Goal: Task Accomplishment & Management: Manage account settings

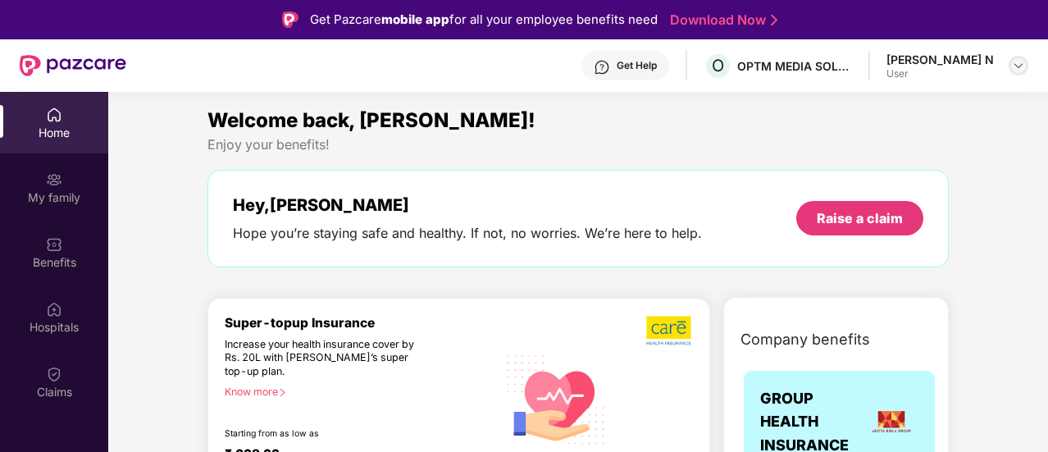
click at [1012, 61] on img at bounding box center [1018, 65] width 13 height 13
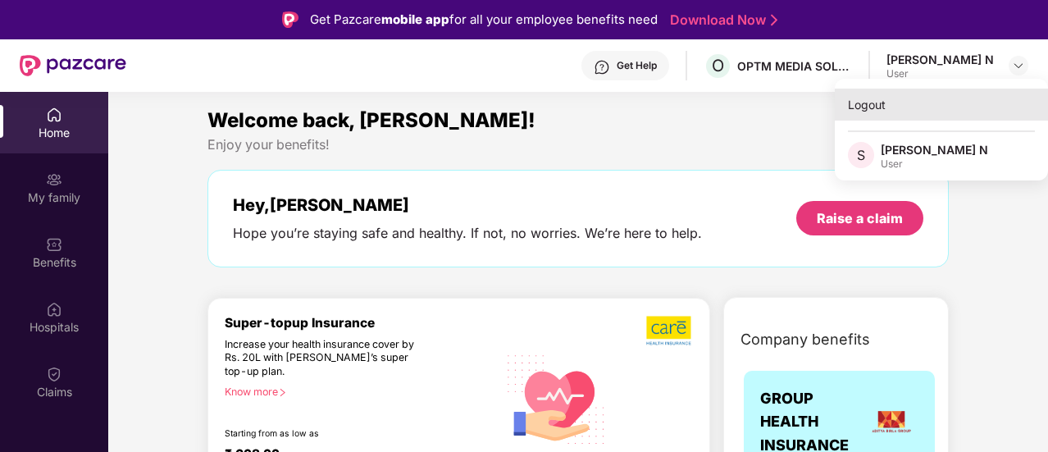
click at [867, 102] on div "Logout" at bounding box center [940, 105] width 213 height 32
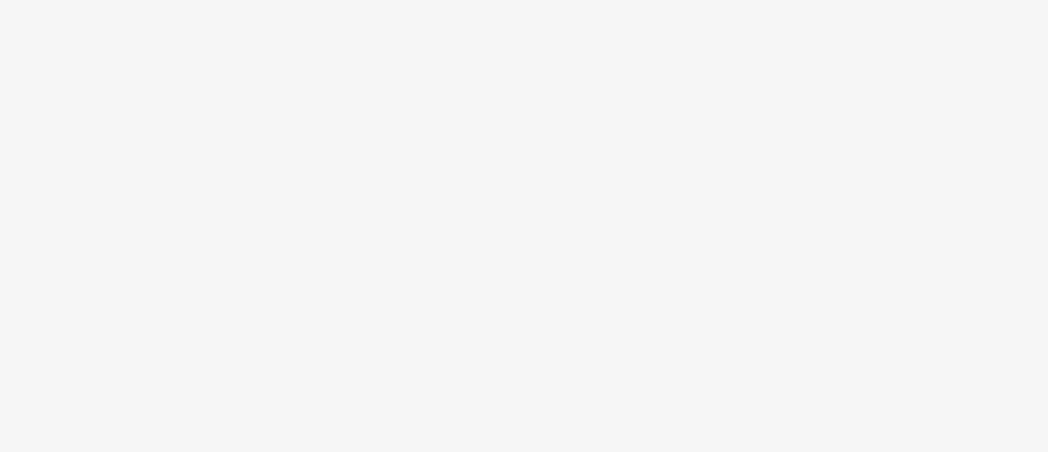
click at [553, 267] on body at bounding box center [524, 226] width 1048 height 452
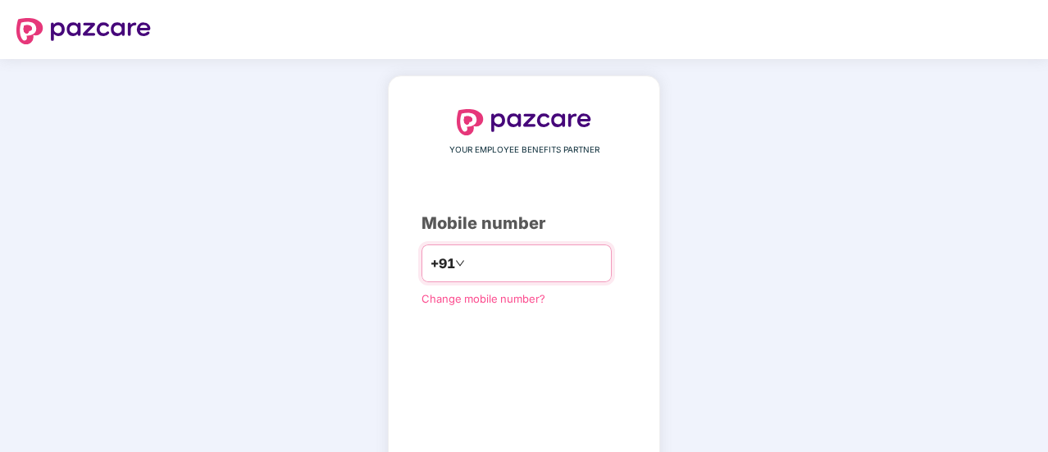
drag, startPoint x: 0, startPoint y: 0, endPoint x: 553, endPoint y: 267, distance: 614.5
click at [553, 267] on input "number" at bounding box center [535, 263] width 134 height 26
type input "**********"
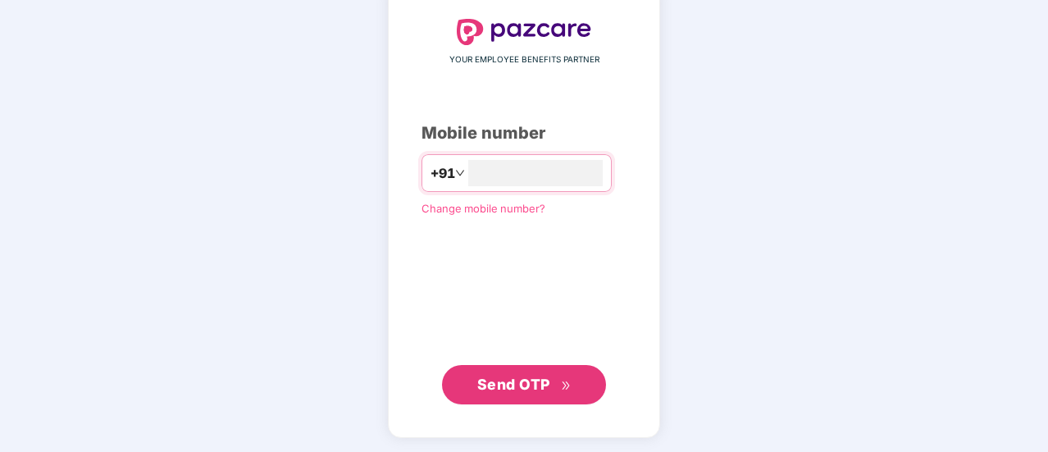
click at [555, 380] on span "Send OTP" at bounding box center [524, 384] width 94 height 23
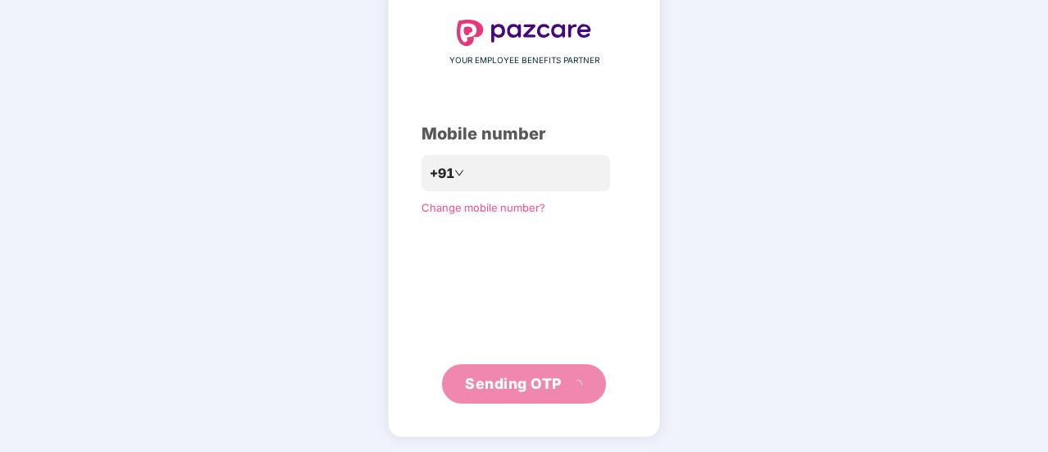
scroll to position [82, 0]
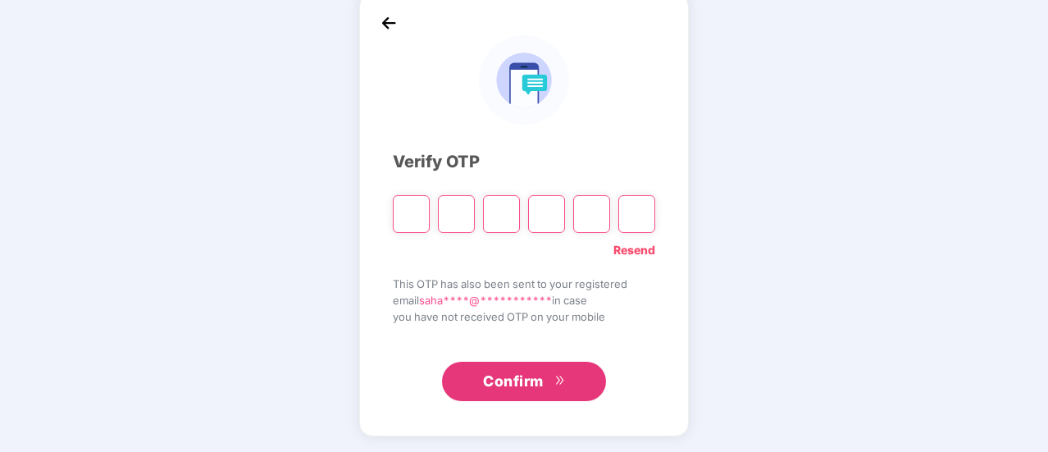
paste input "*"
type input "*"
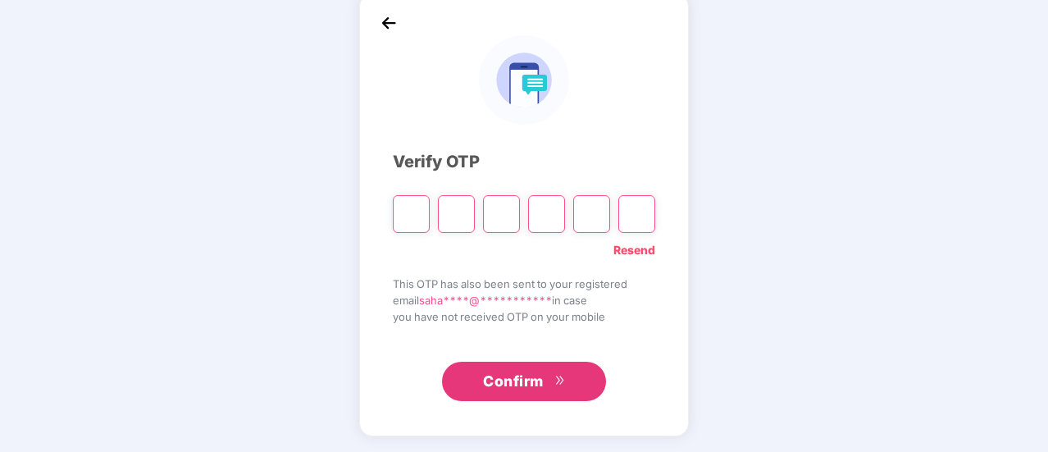
type input "*"
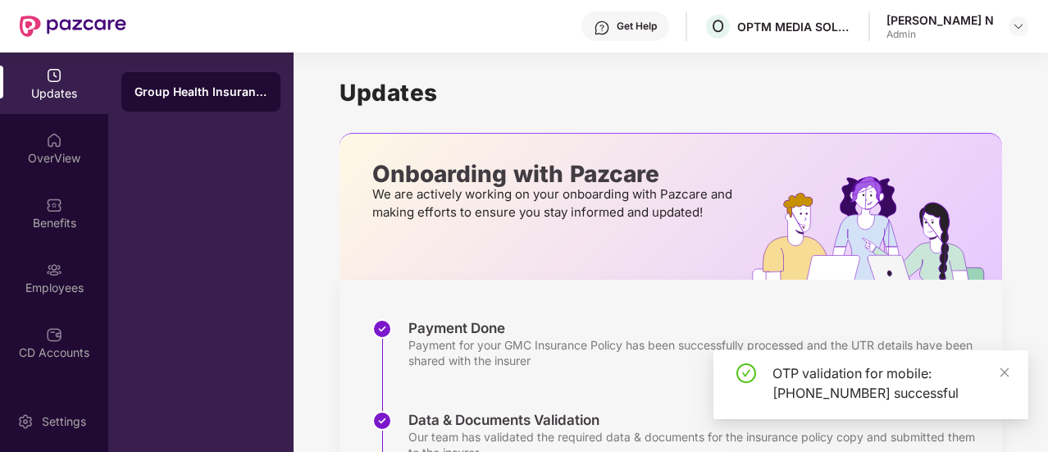
click at [1010, 379] on div "OTP validation for mobile: +919148349911 successful" at bounding box center [870, 384] width 315 height 69
click at [1016, 17] on div at bounding box center [1018, 26] width 20 height 20
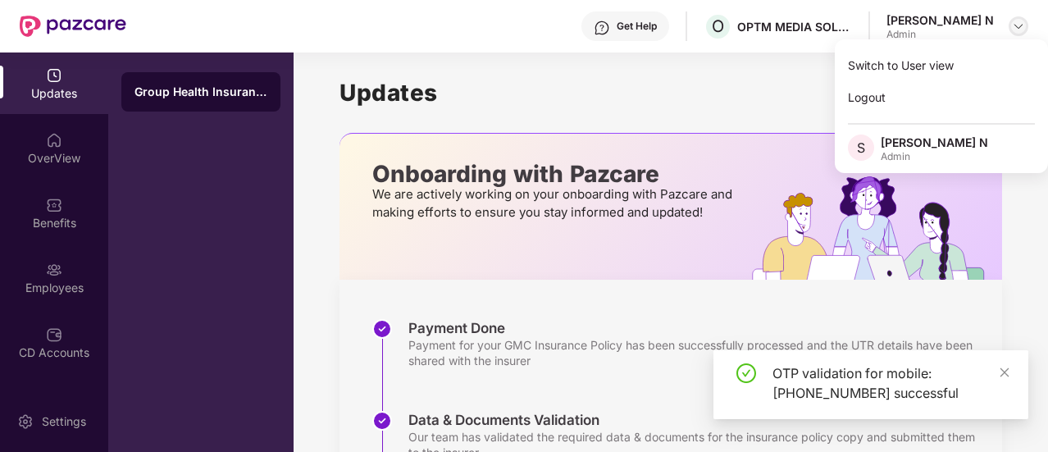
click at [1015, 25] on img at bounding box center [1018, 26] width 13 height 13
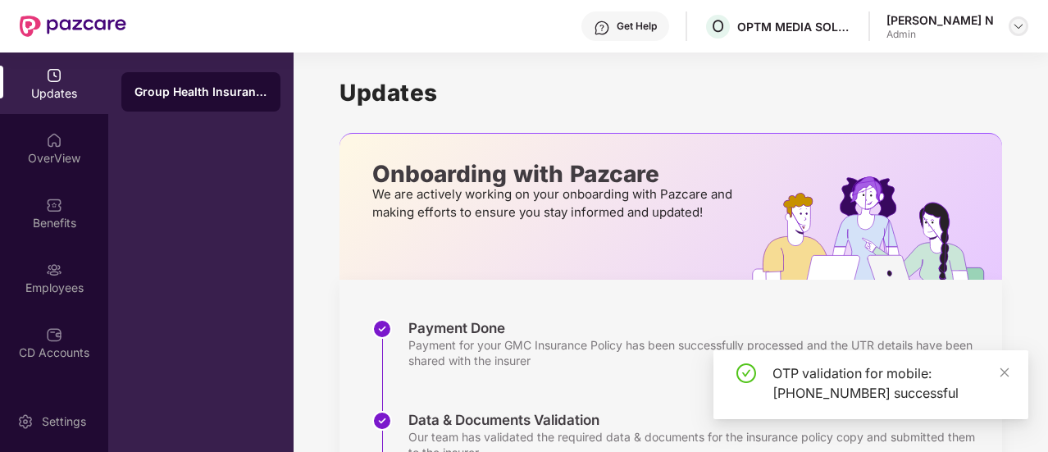
click at [1015, 25] on img at bounding box center [1018, 26] width 13 height 13
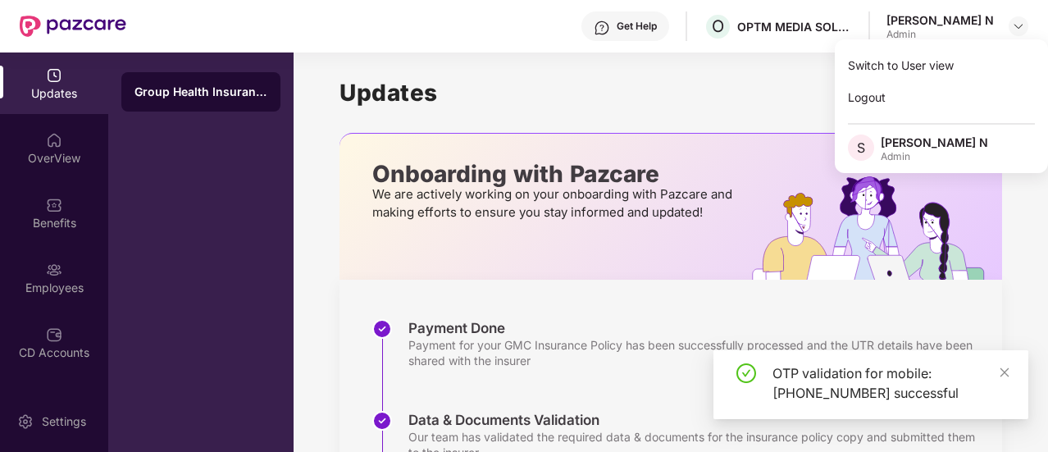
click at [561, 98] on h1 "Updates" at bounding box center [670, 93] width 662 height 28
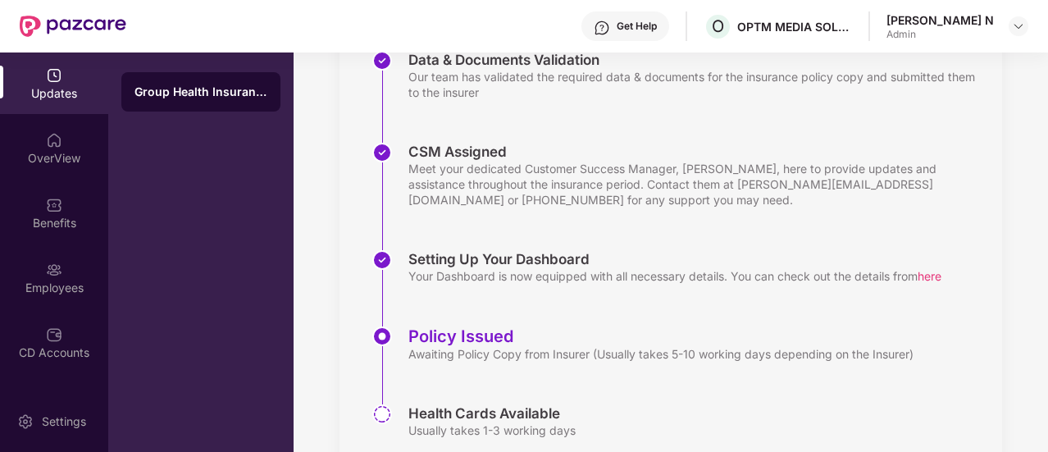
scroll to position [420, 0]
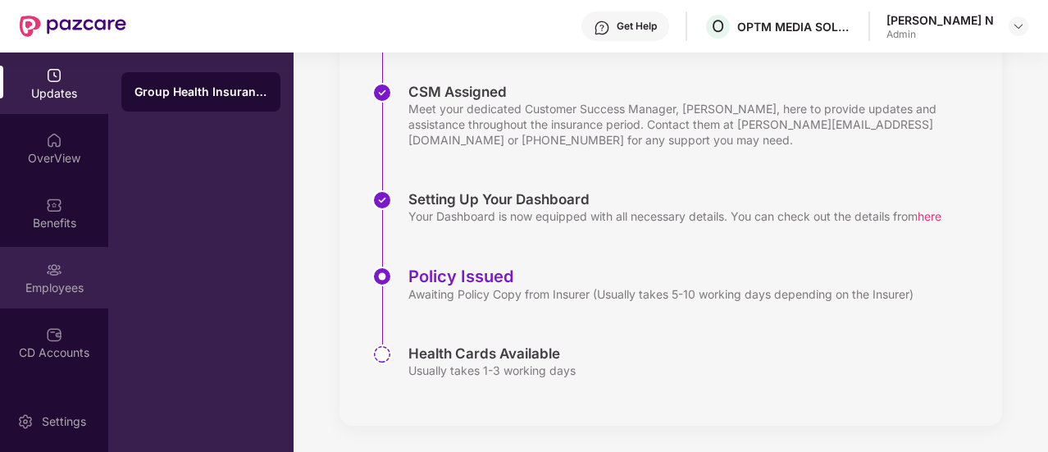
click at [53, 273] on img at bounding box center [54, 269] width 16 height 16
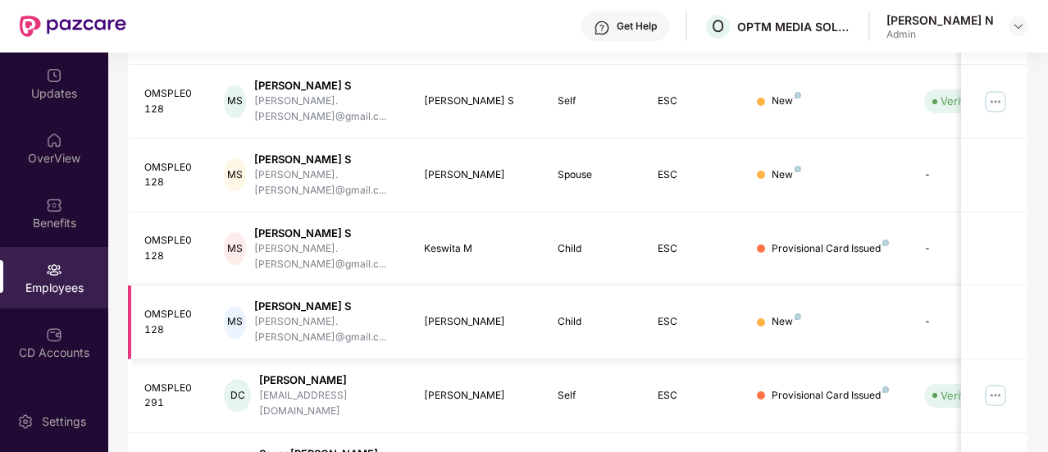
scroll to position [0, 164]
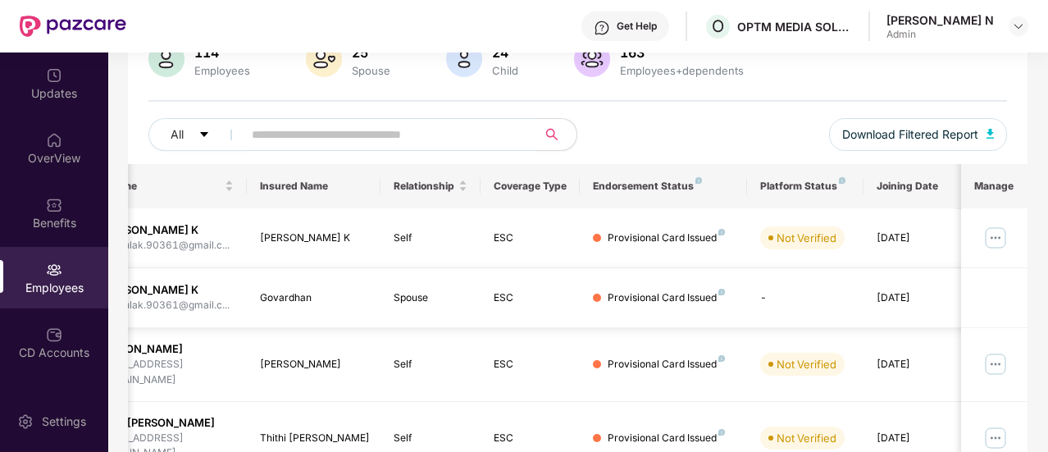
scroll to position [0, 0]
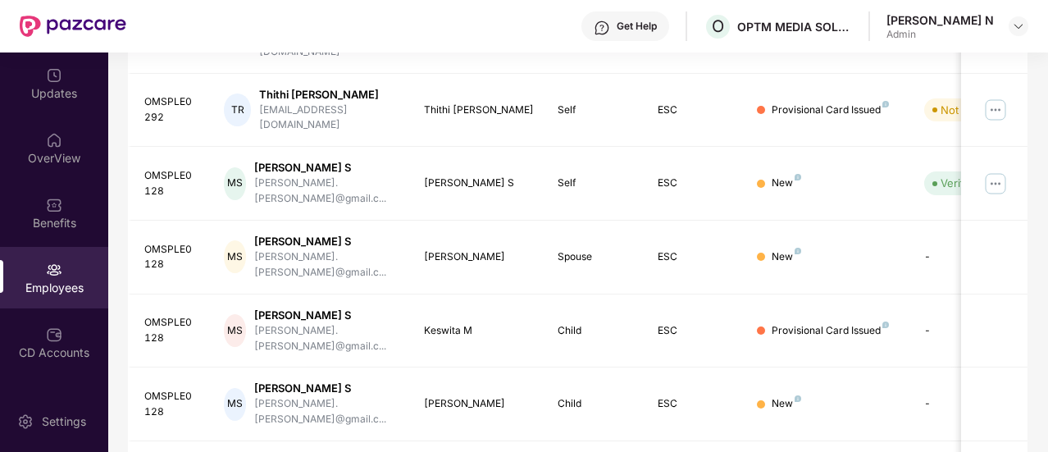
scroll to position [60, 0]
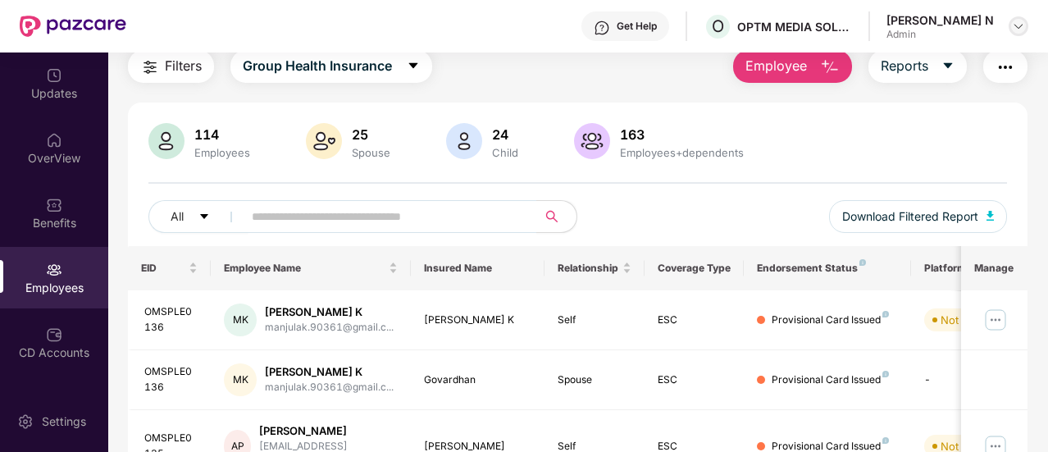
click at [1021, 32] on img at bounding box center [1018, 26] width 13 height 13
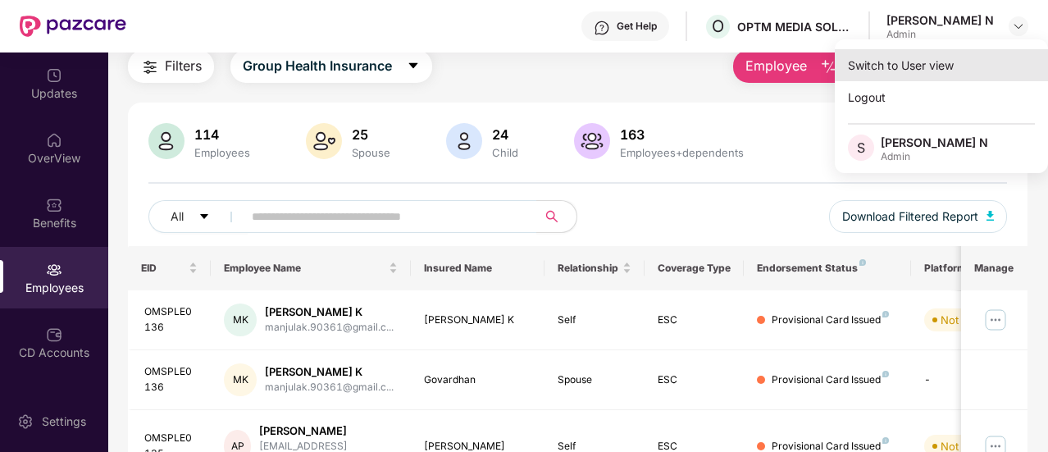
click at [939, 65] on div "Switch to User view" at bounding box center [940, 65] width 213 height 32
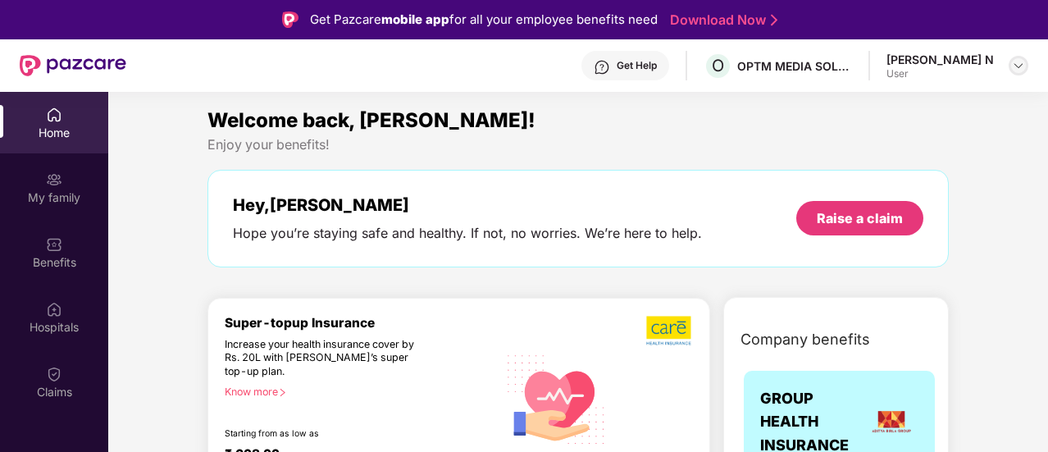
click at [1025, 66] on div at bounding box center [1018, 66] width 20 height 20
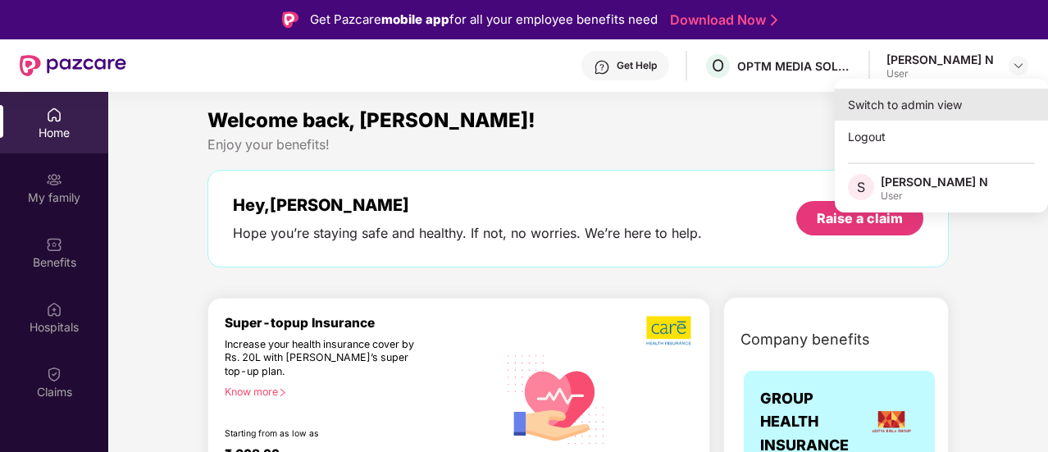
click at [881, 106] on div "Switch to admin view" at bounding box center [940, 105] width 213 height 32
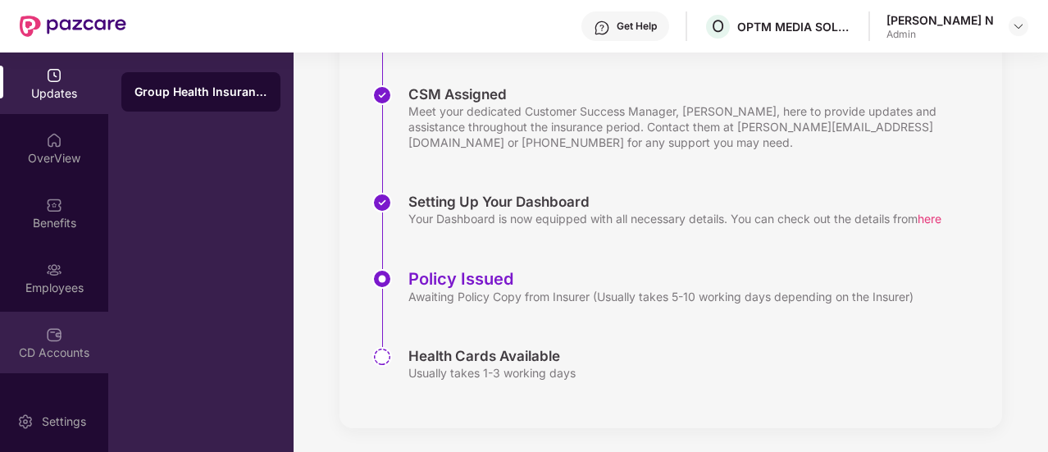
scroll to position [420, 0]
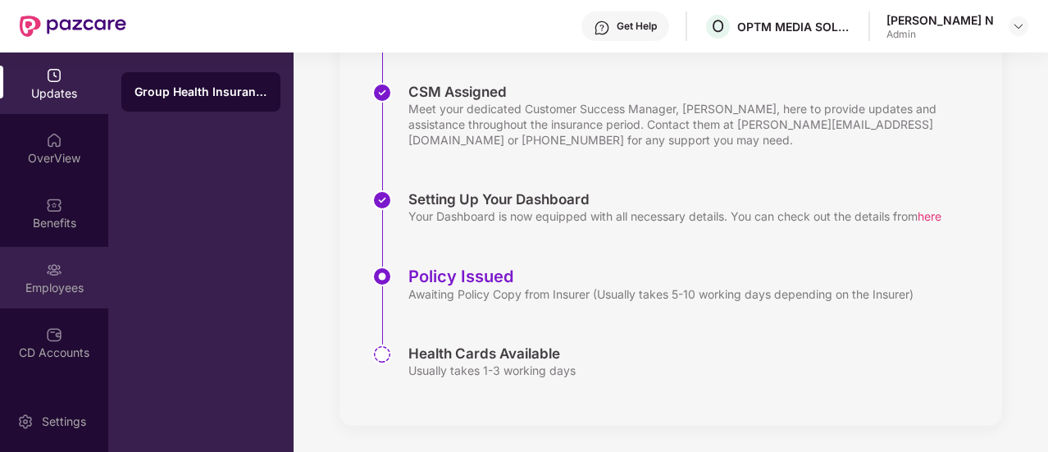
click at [85, 280] on div "Employees" at bounding box center [54, 288] width 108 height 16
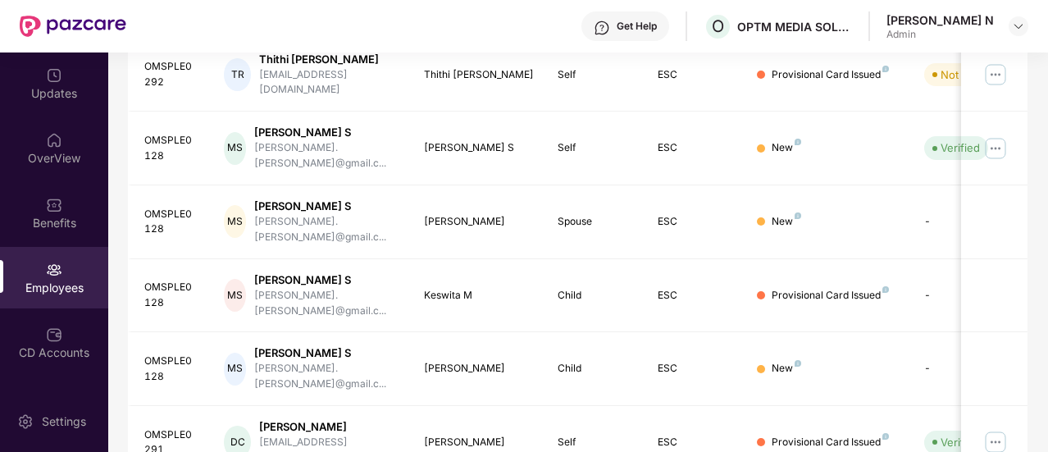
scroll to position [552, 0]
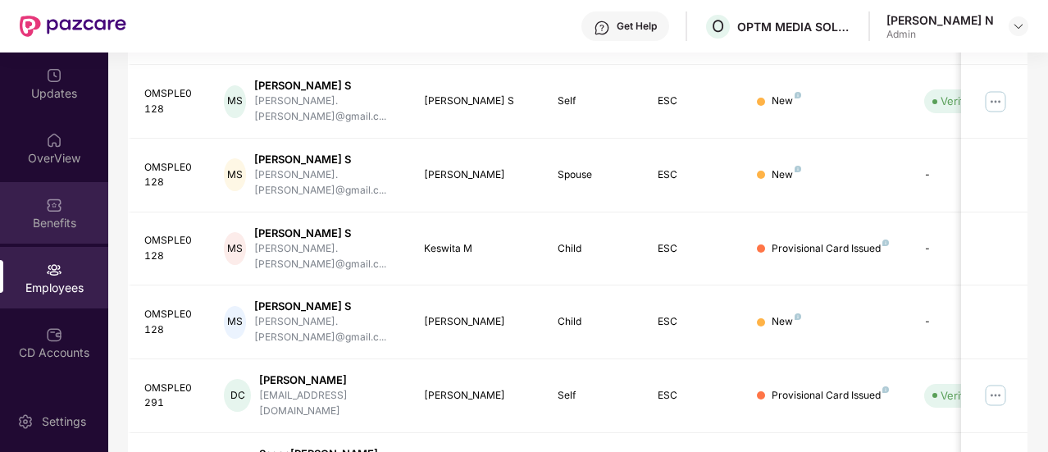
click at [92, 218] on div "Benefits" at bounding box center [54, 223] width 108 height 16
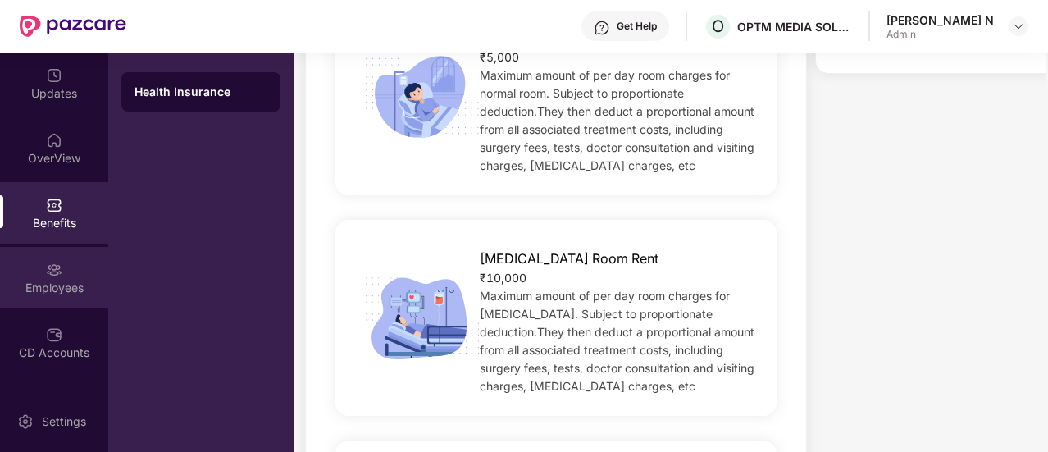
click at [65, 275] on div "Employees" at bounding box center [54, 277] width 108 height 61
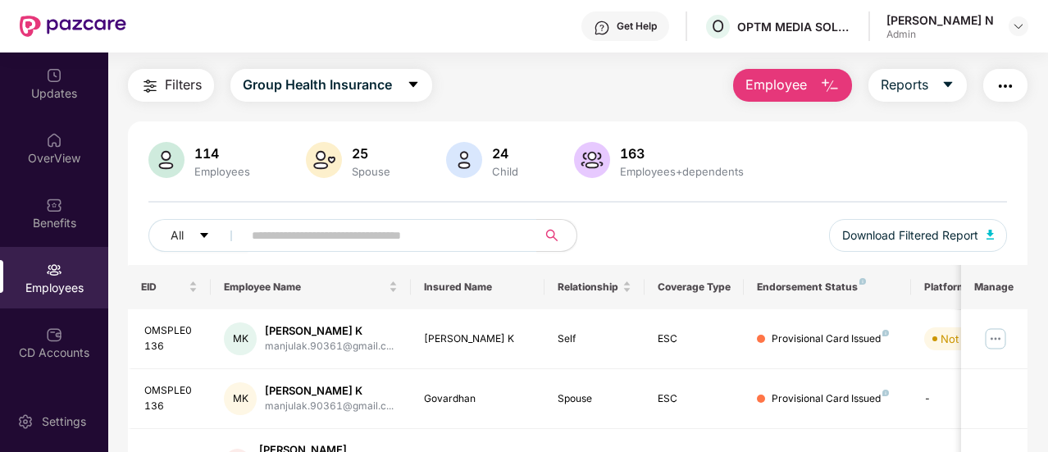
scroll to position [0, 0]
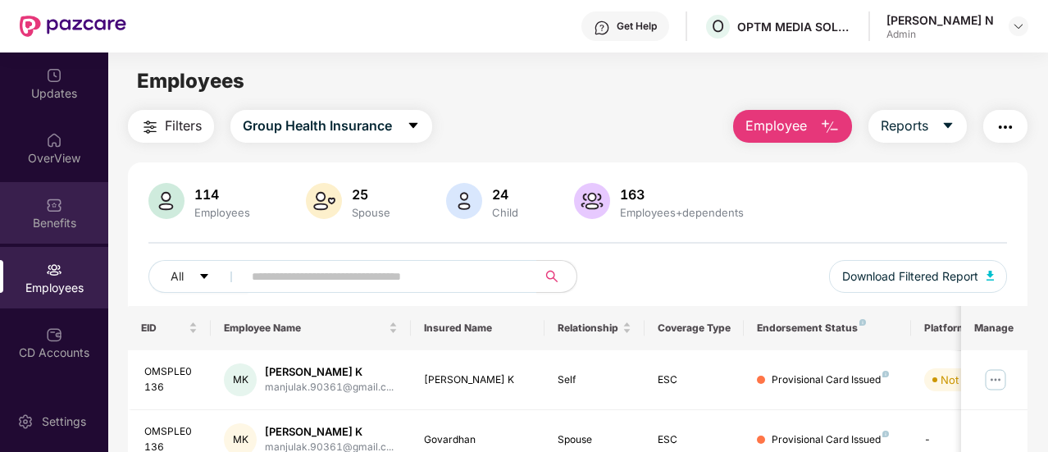
click at [73, 217] on div "Benefits" at bounding box center [54, 223] width 108 height 16
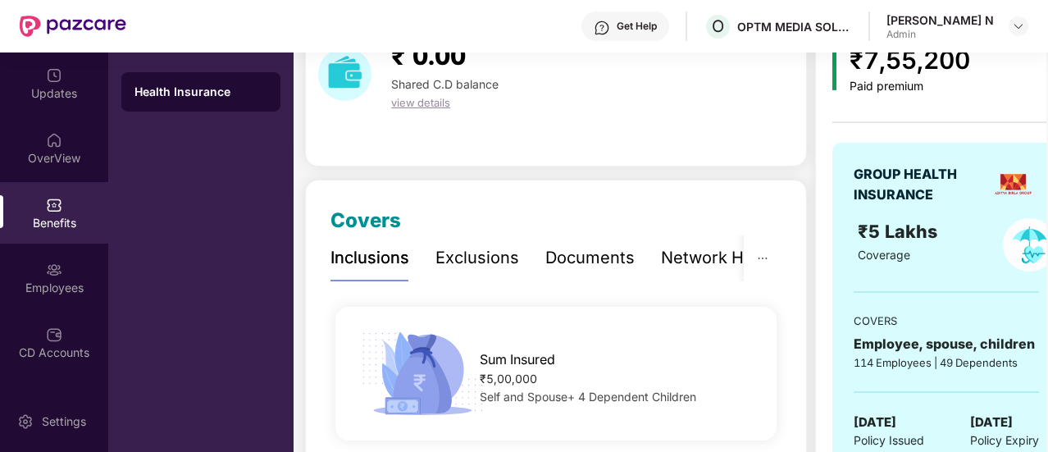
scroll to position [97, 0]
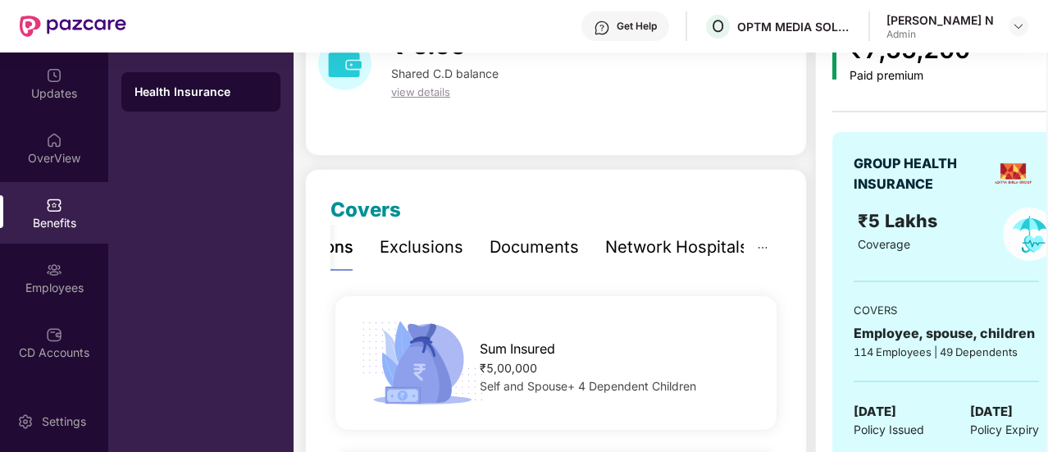
click at [644, 248] on div "Network Hospitals" at bounding box center [676, 246] width 143 height 25
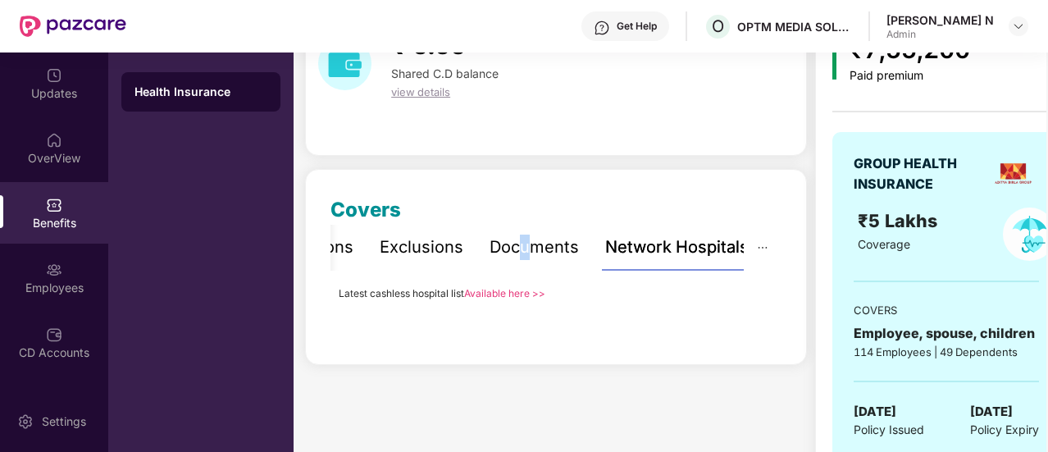
click at [523, 245] on div "Documents" at bounding box center [533, 246] width 89 height 25
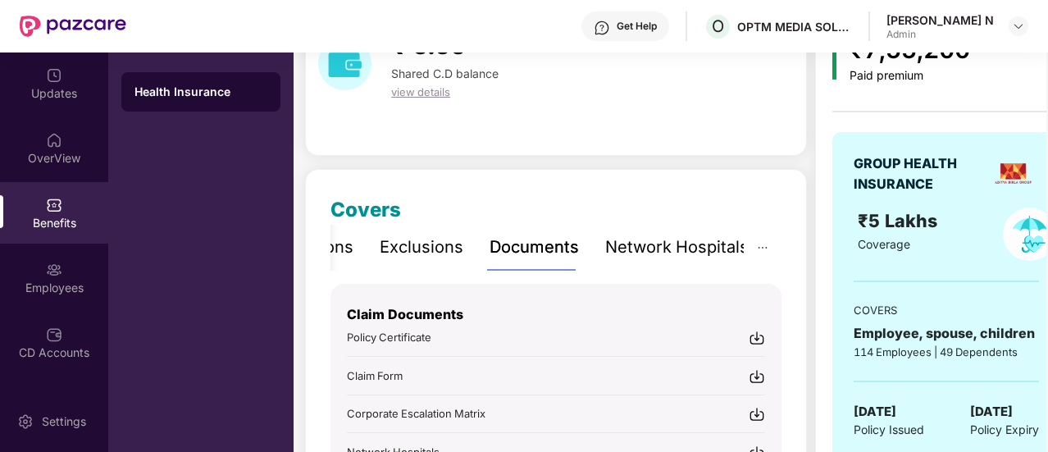
click at [415, 249] on div "Exclusions" at bounding box center [422, 246] width 84 height 25
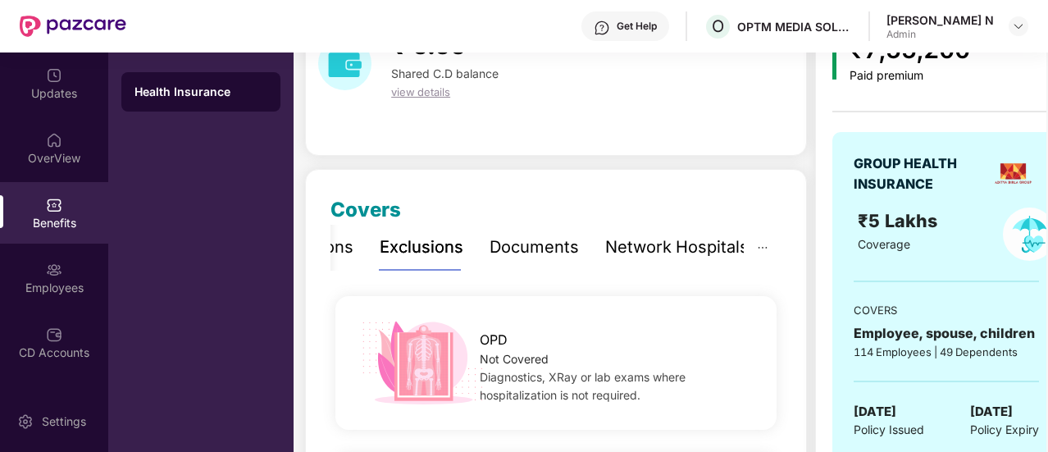
click at [561, 241] on div "Documents" at bounding box center [533, 246] width 89 height 25
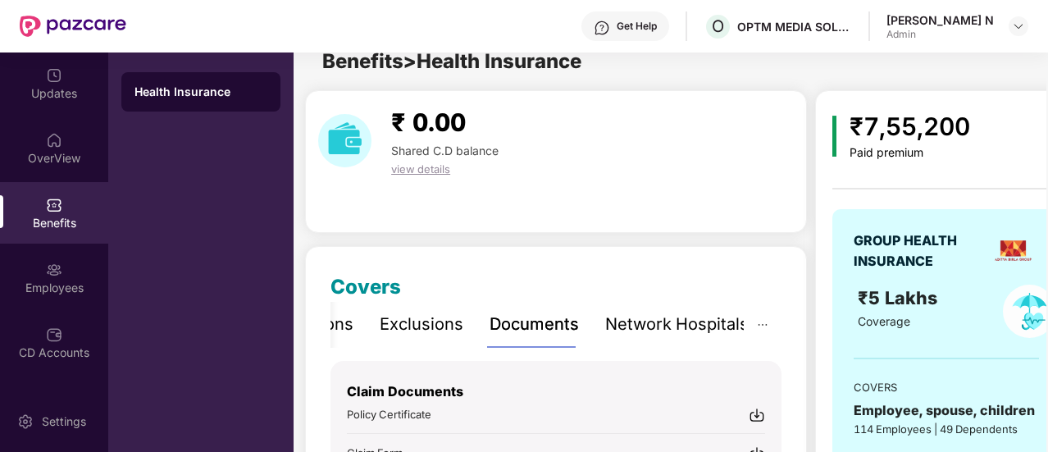
scroll to position [0, 0]
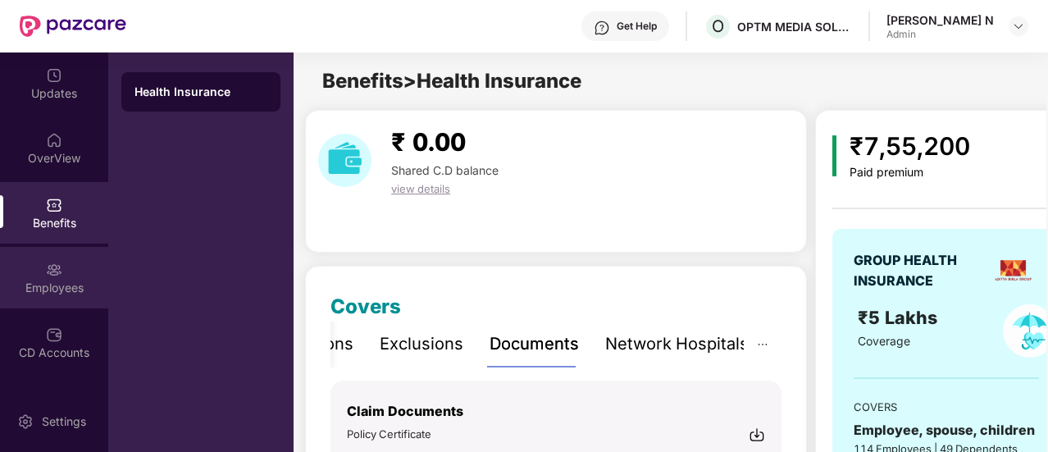
click at [43, 280] on div "Employees" at bounding box center [54, 288] width 108 height 16
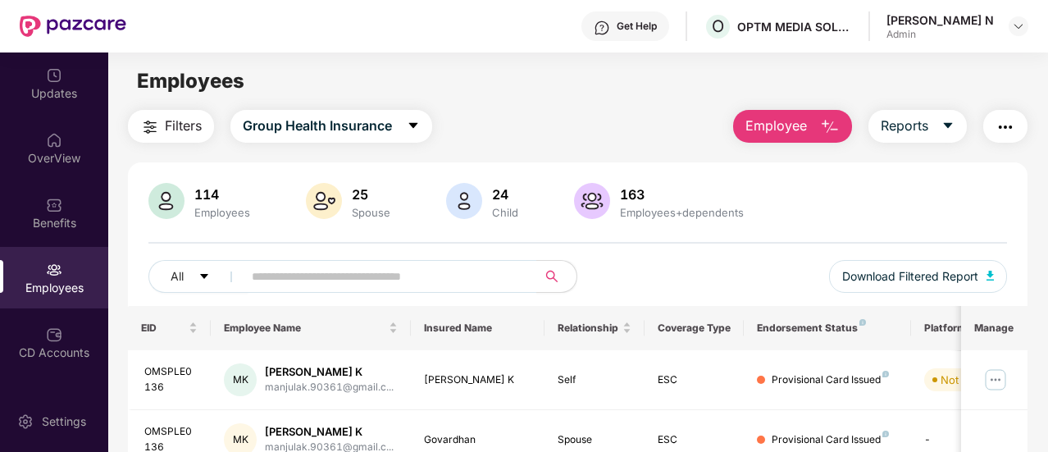
click at [625, 214] on div "Employees+dependents" at bounding box center [681, 212] width 130 height 13
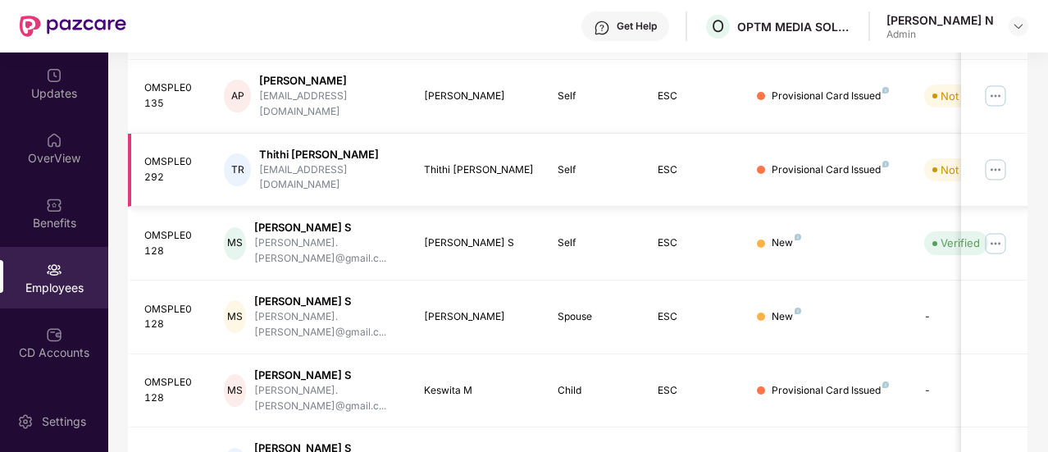
scroll to position [552, 0]
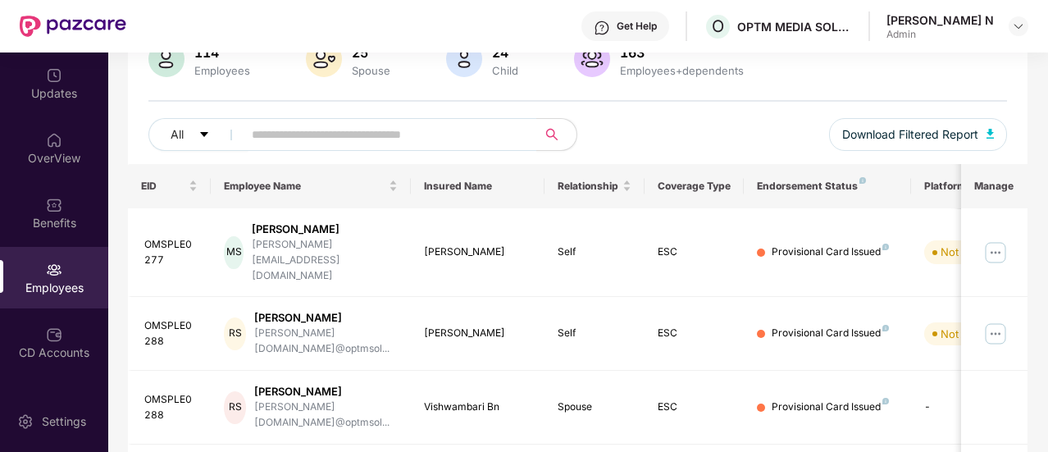
scroll to position [224, 0]
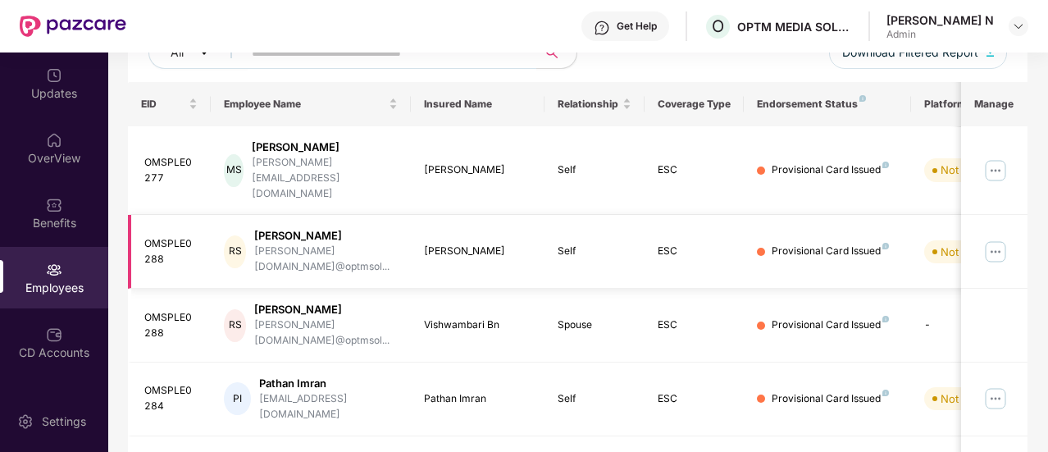
click at [993, 239] on img at bounding box center [995, 252] width 26 height 26
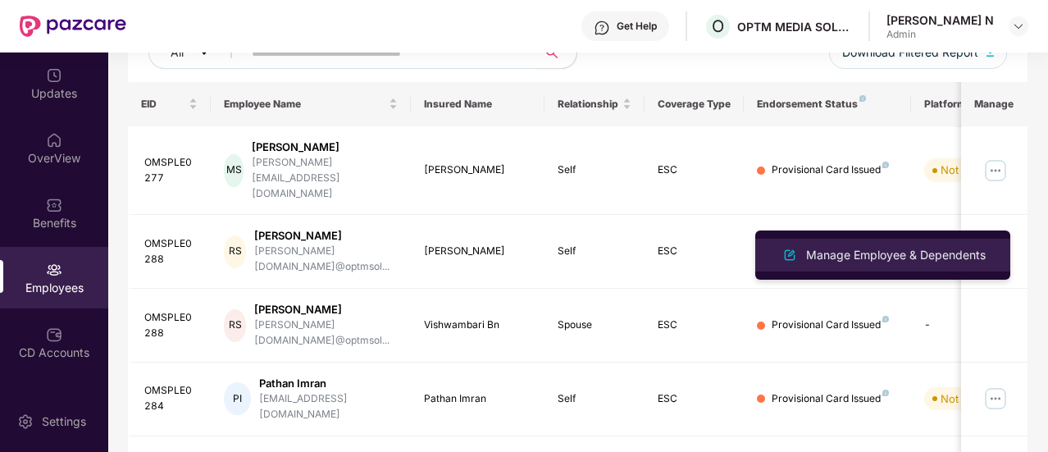
click at [907, 250] on div "Manage Employee & Dependents" at bounding box center [895, 255] width 186 height 18
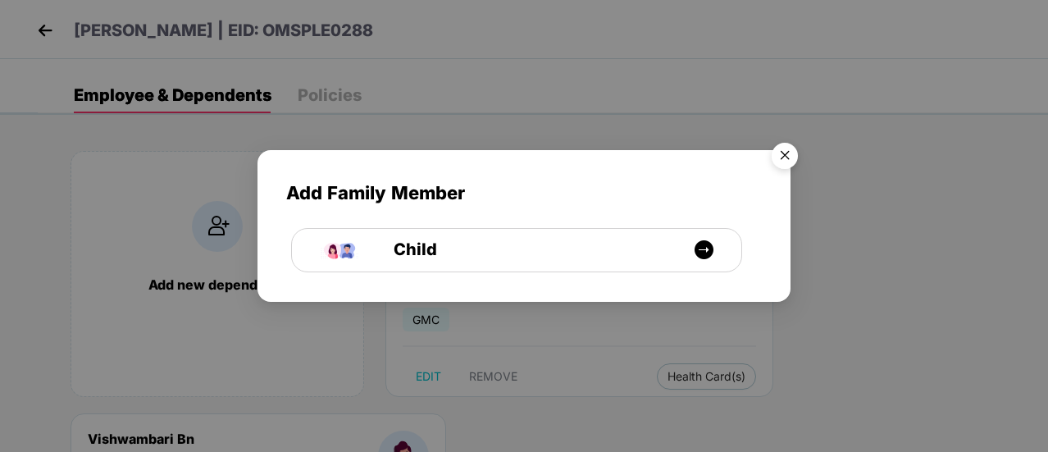
click at [788, 154] on img "Close" at bounding box center [785, 158] width 46 height 46
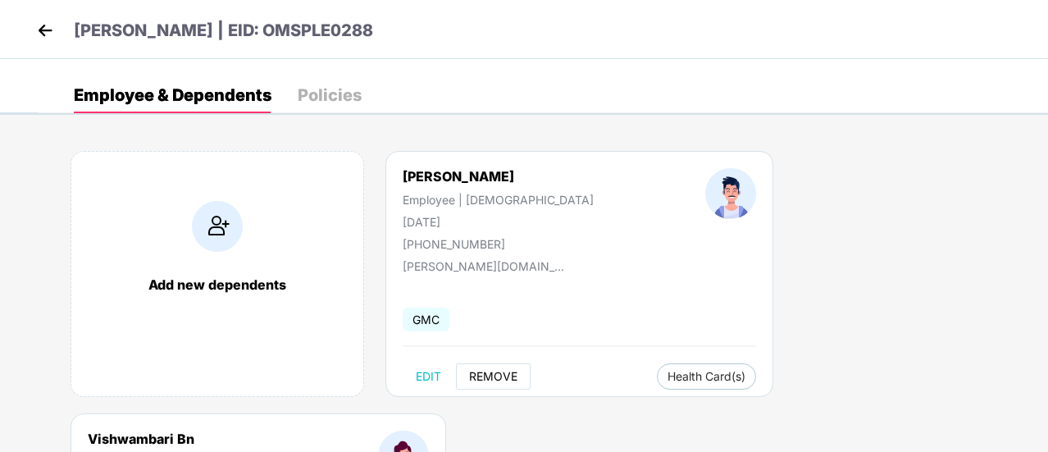
click at [498, 375] on span "REMOVE" at bounding box center [493, 376] width 48 height 13
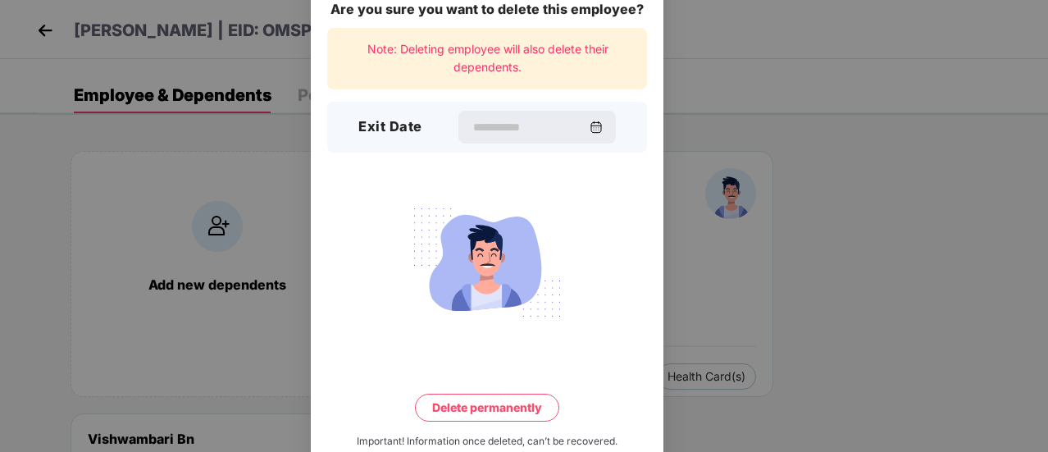
scroll to position [0, 0]
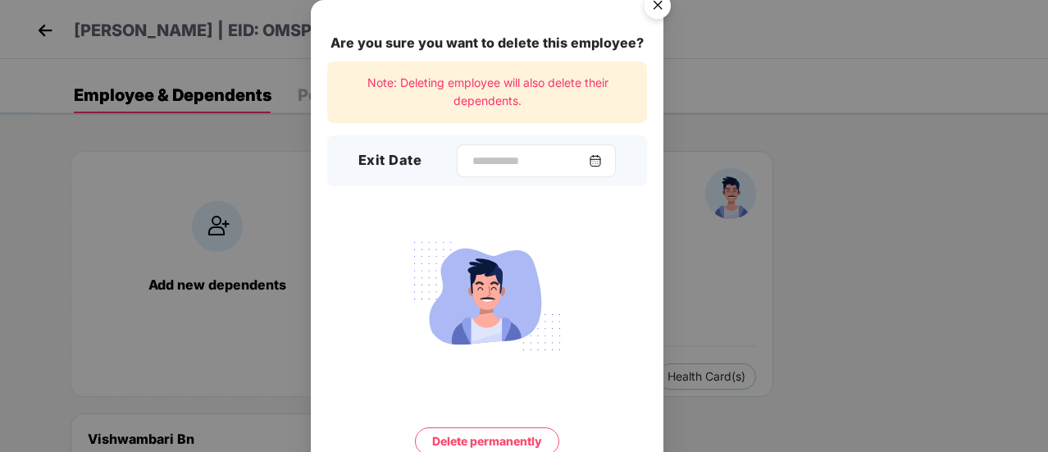
click at [520, 175] on div at bounding box center [536, 160] width 159 height 33
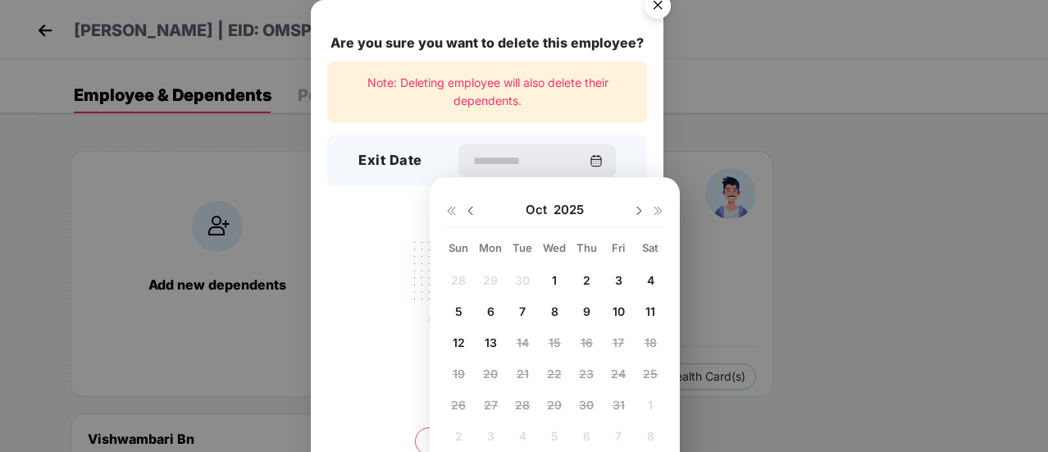
click at [469, 211] on img at bounding box center [470, 210] width 13 height 13
click at [641, 214] on img at bounding box center [638, 210] width 13 height 13
click at [389, 249] on div at bounding box center [487, 296] width 320 height 128
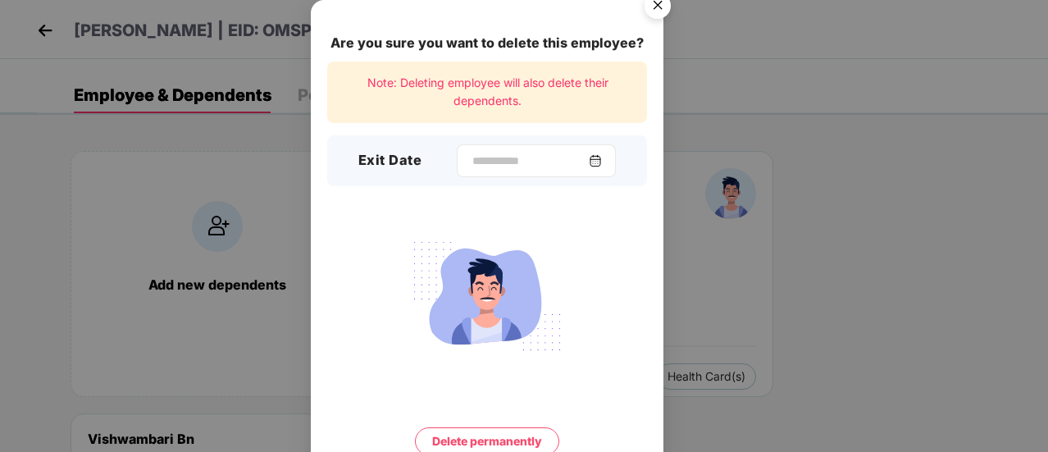
click at [602, 160] on img at bounding box center [595, 160] width 13 height 13
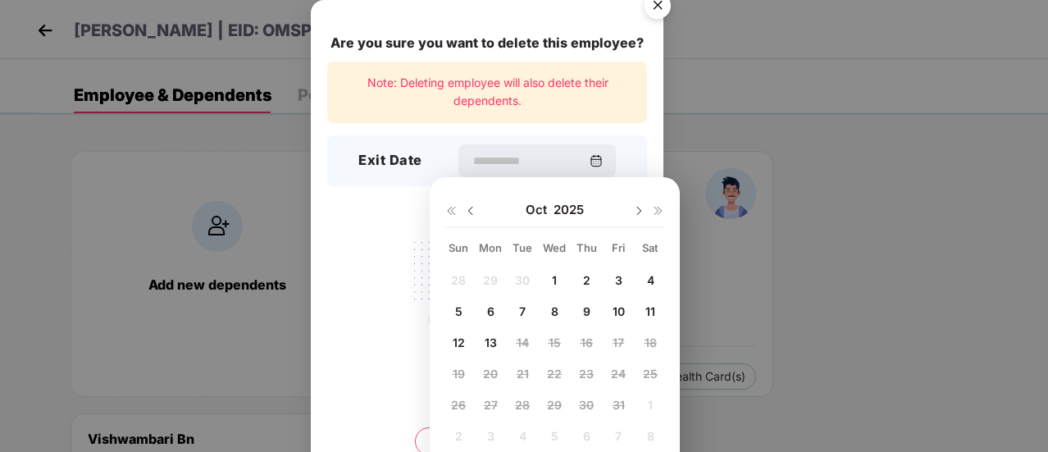
click at [526, 311] on div "7" at bounding box center [522, 310] width 25 height 25
type input "**********"
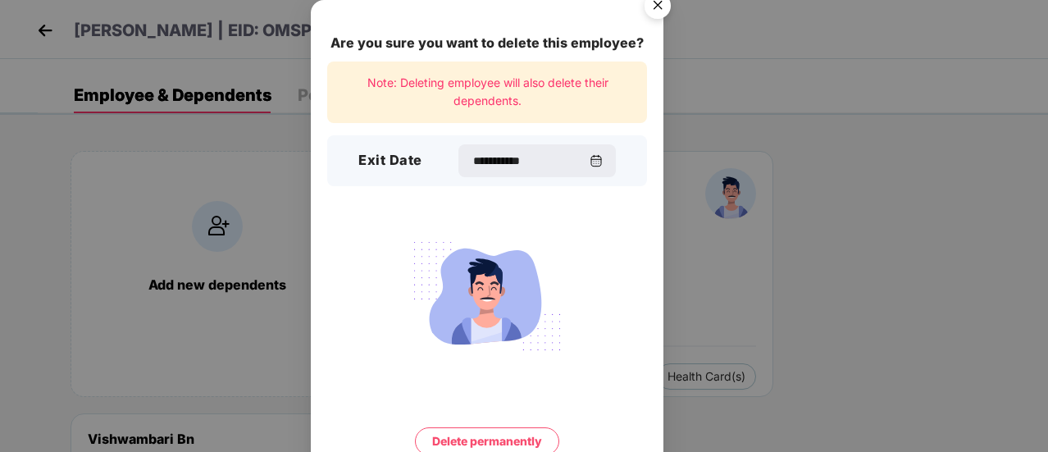
scroll to position [48, 0]
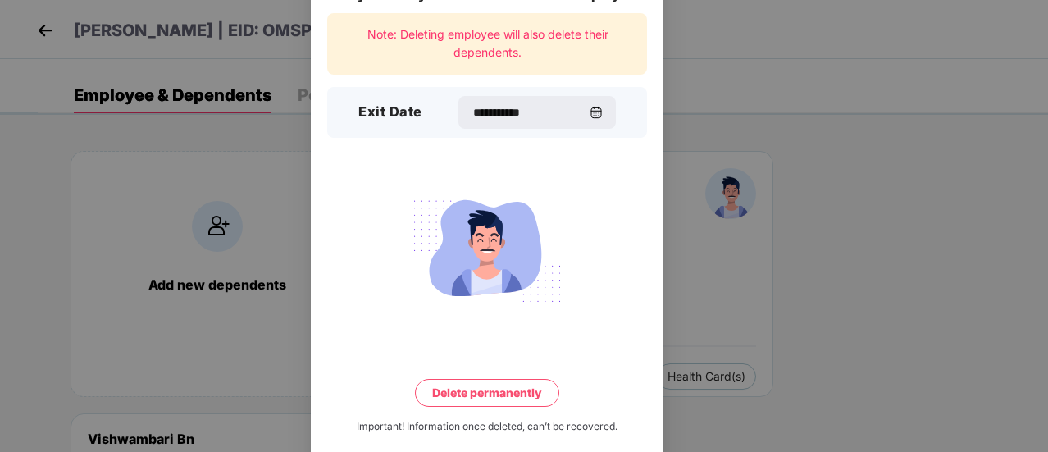
drag, startPoint x: 628, startPoint y: 81, endPoint x: 641, endPoint y: 75, distance: 14.7
click at [628, 81] on div "**********" at bounding box center [487, 213] width 352 height 523
click at [728, 53] on div "**********" at bounding box center [524, 226] width 1048 height 452
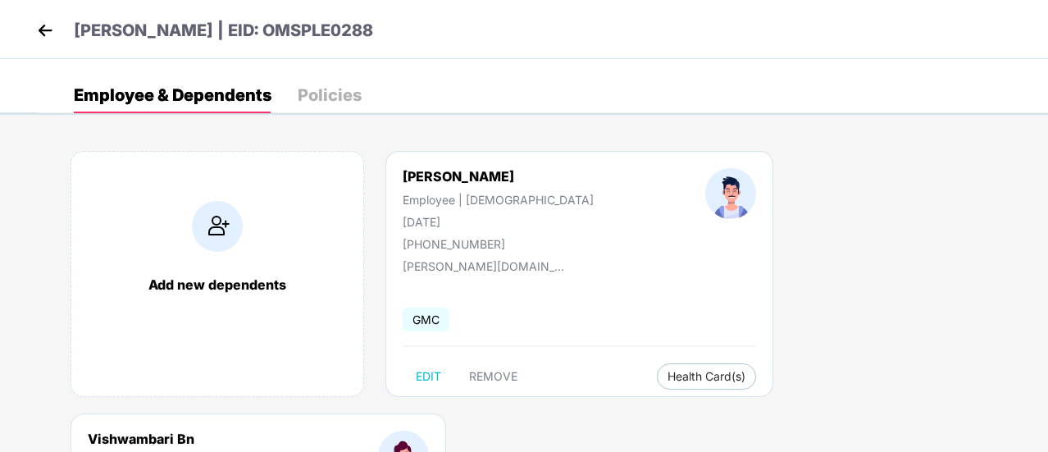
click at [47, 30] on img at bounding box center [45, 30] width 25 height 25
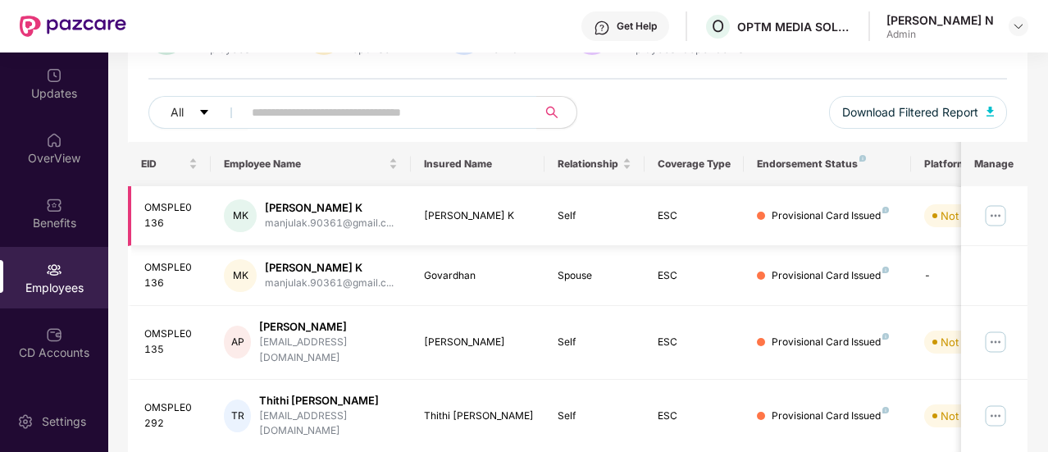
scroll to position [0, 0]
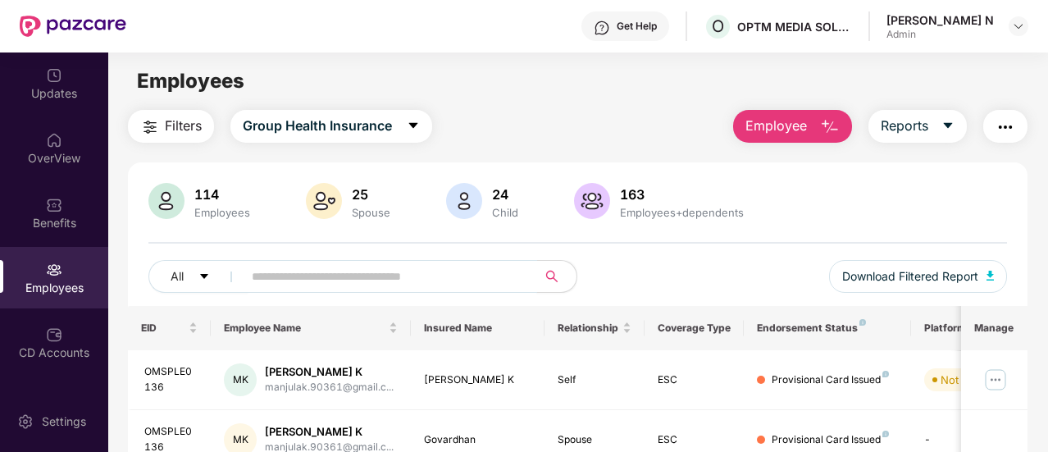
drag, startPoint x: 306, startPoint y: 280, endPoint x: 286, endPoint y: 283, distance: 19.9
click at [305, 280] on input "text" at bounding box center [383, 276] width 263 height 25
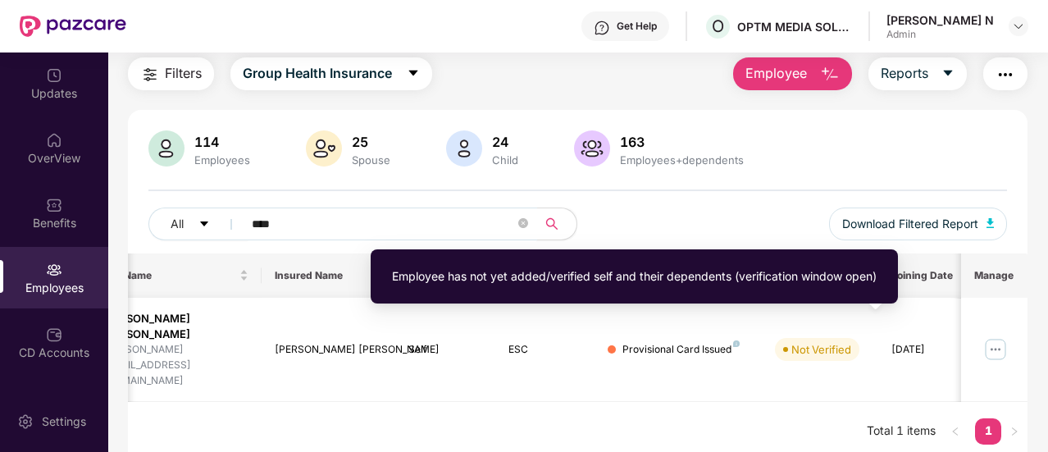
scroll to position [0, 164]
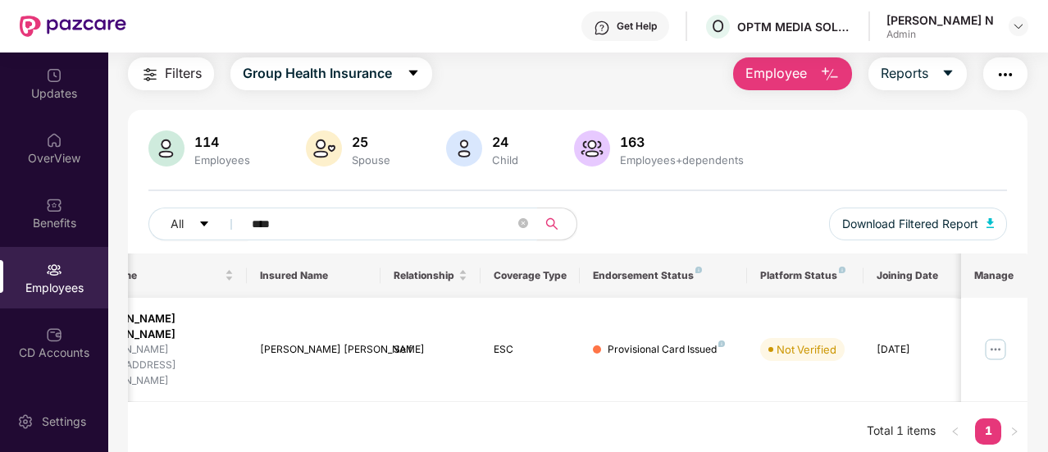
type input "****"
click at [1000, 336] on img at bounding box center [995, 349] width 26 height 26
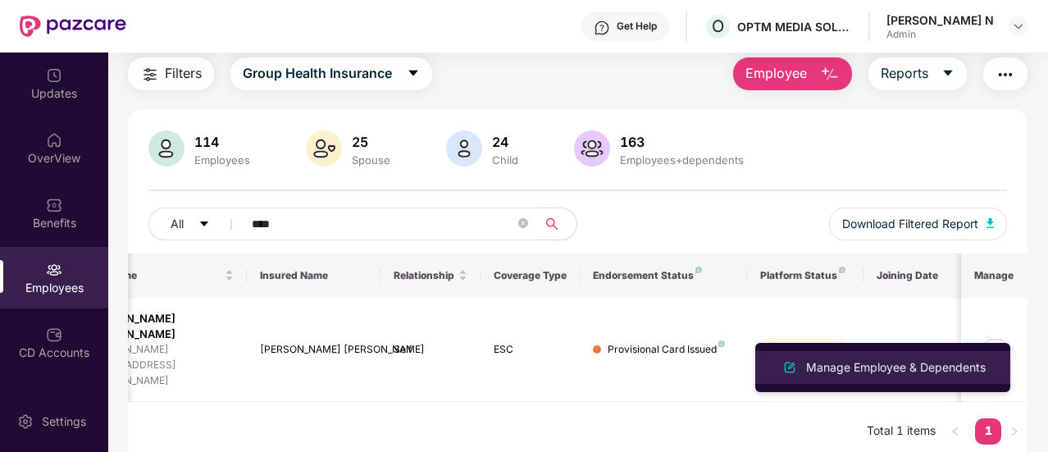
click at [952, 362] on div "Manage Employee & Dependents" at bounding box center [895, 367] width 186 height 18
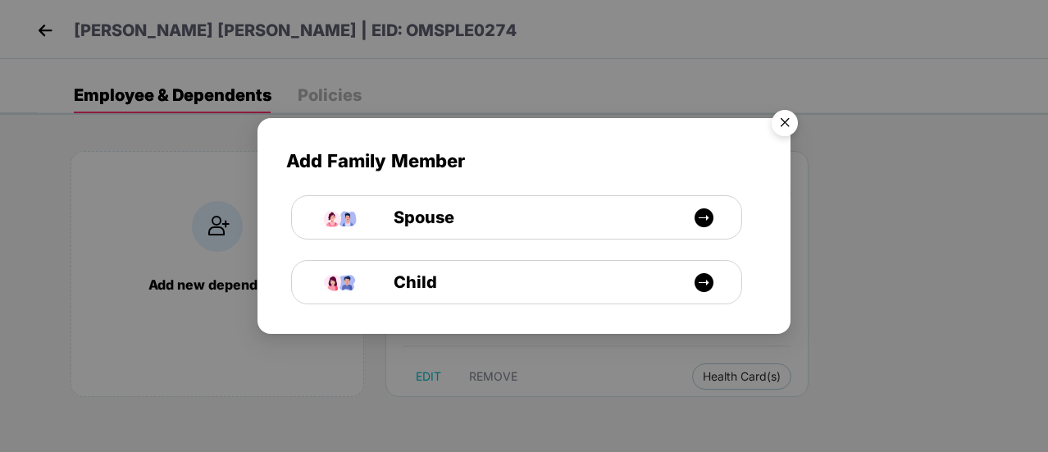
click at [784, 119] on img "Close" at bounding box center [785, 125] width 46 height 46
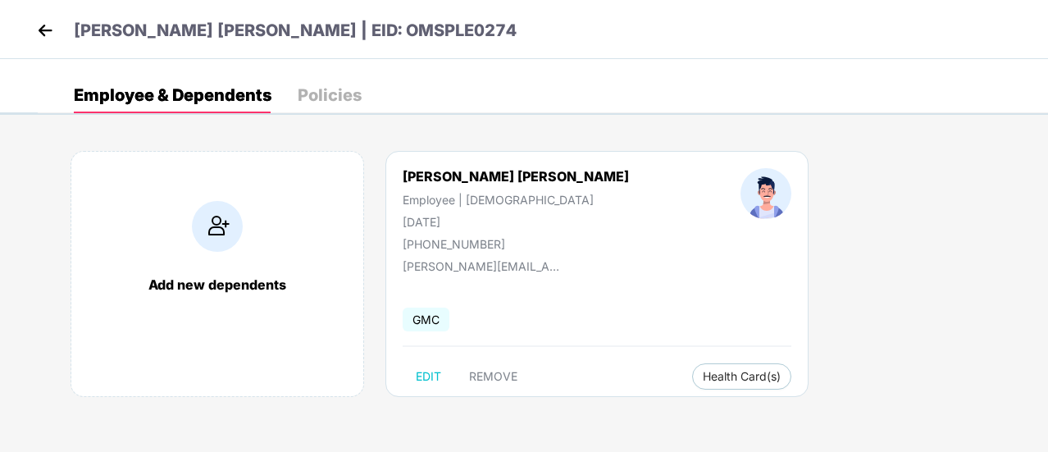
click at [34, 30] on img at bounding box center [45, 30] width 25 height 25
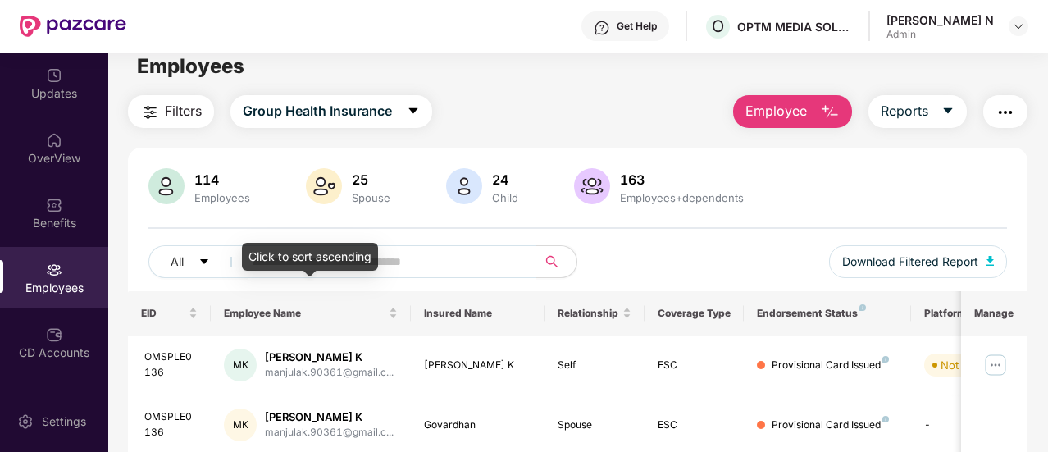
scroll to position [0, 0]
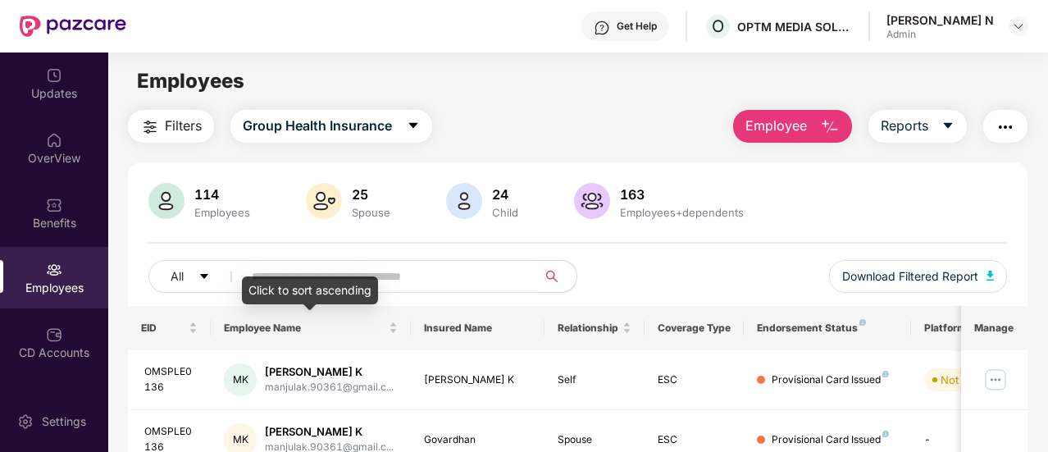
click at [328, 280] on div "Click to sort ascending" at bounding box center [310, 290] width 136 height 28
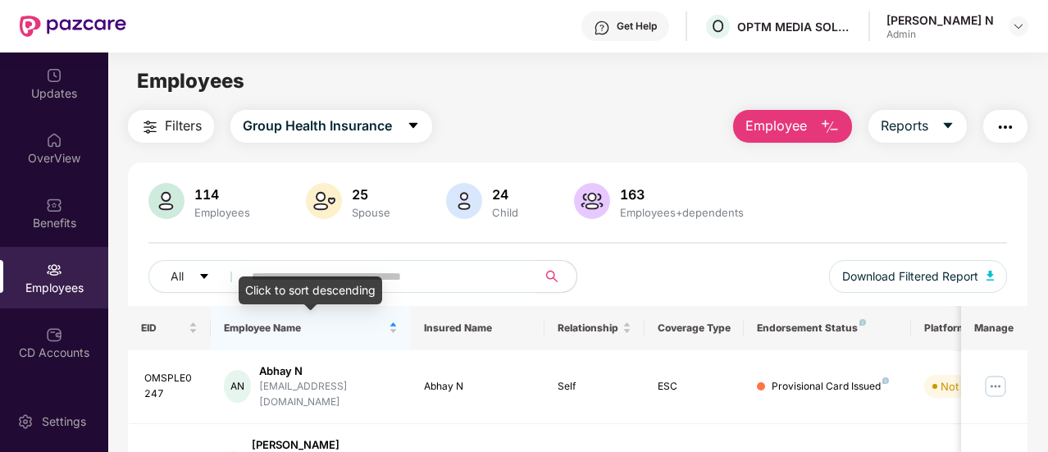
click at [328, 273] on input "text" at bounding box center [383, 276] width 263 height 25
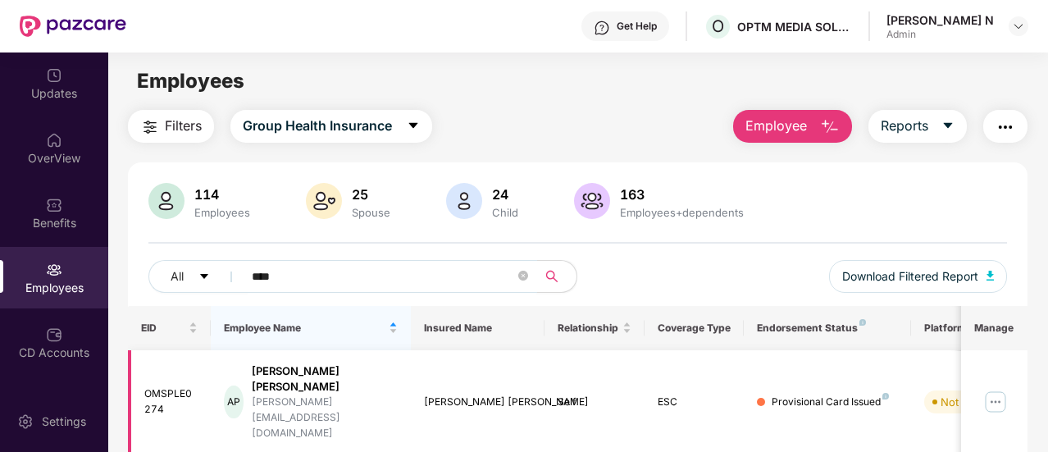
type input "****"
click at [998, 389] on img at bounding box center [995, 402] width 26 height 26
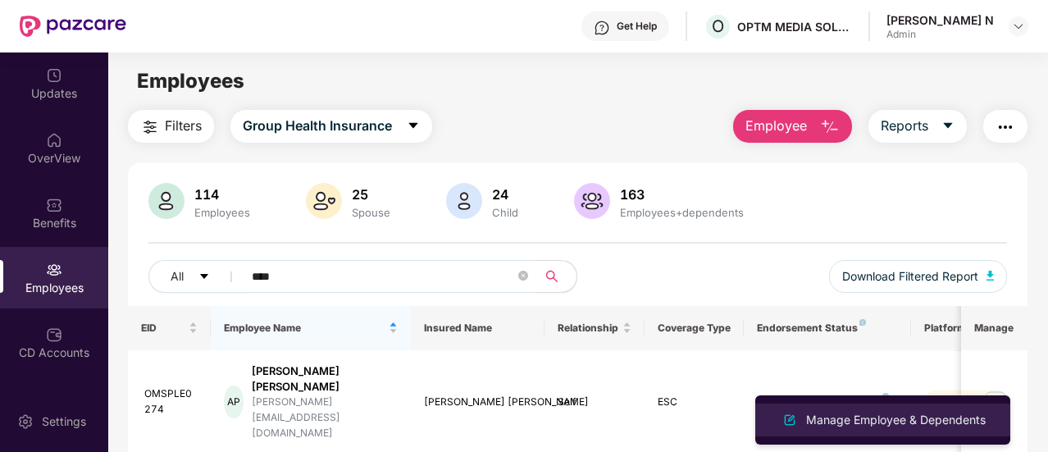
click at [902, 414] on div "Manage Employee & Dependents" at bounding box center [895, 420] width 186 height 18
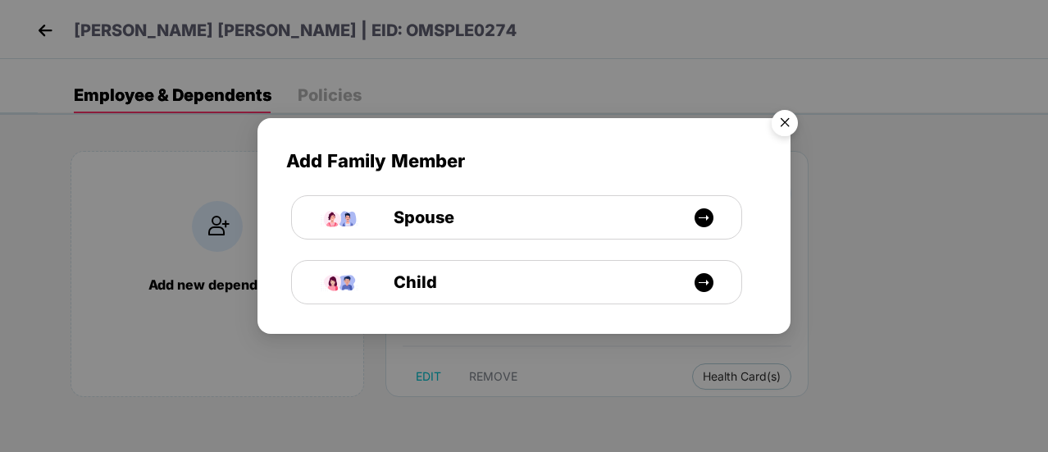
click at [792, 124] on img "Close" at bounding box center [785, 125] width 46 height 46
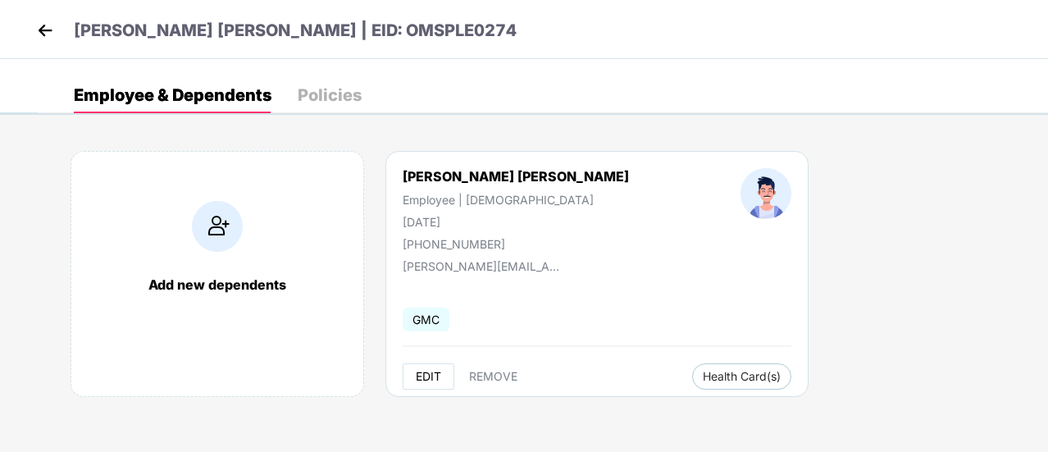
click at [434, 376] on span "EDIT" at bounding box center [428, 376] width 25 height 13
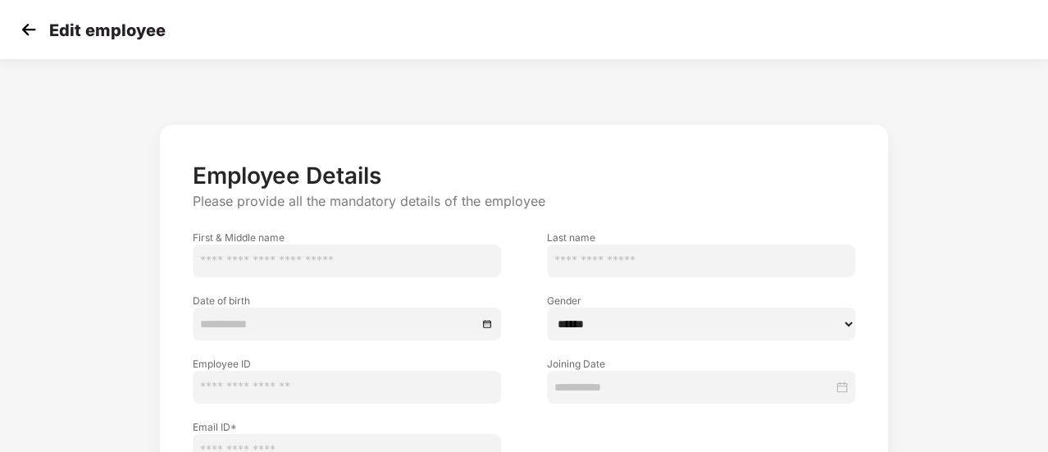
type input "****"
type input "**********"
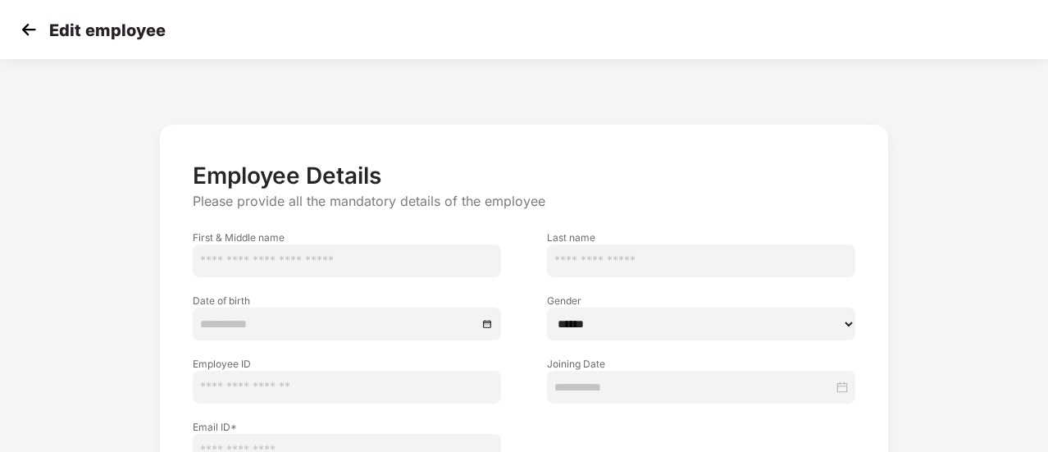
type input "**********"
click at [44, 31] on div "Edit employee" at bounding box center [90, 30] width 149 height 24
click at [16, 32] on img at bounding box center [28, 29] width 25 height 25
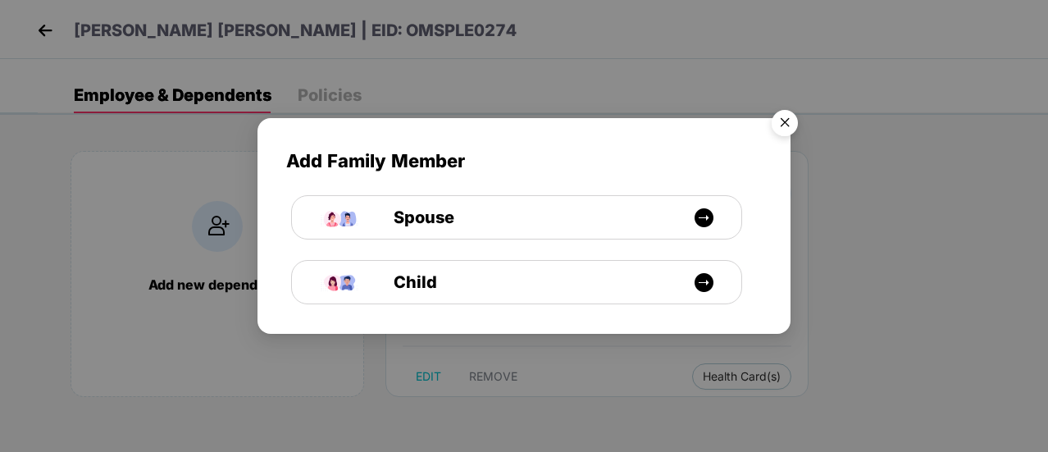
click at [793, 120] on img "Close" at bounding box center [785, 125] width 46 height 46
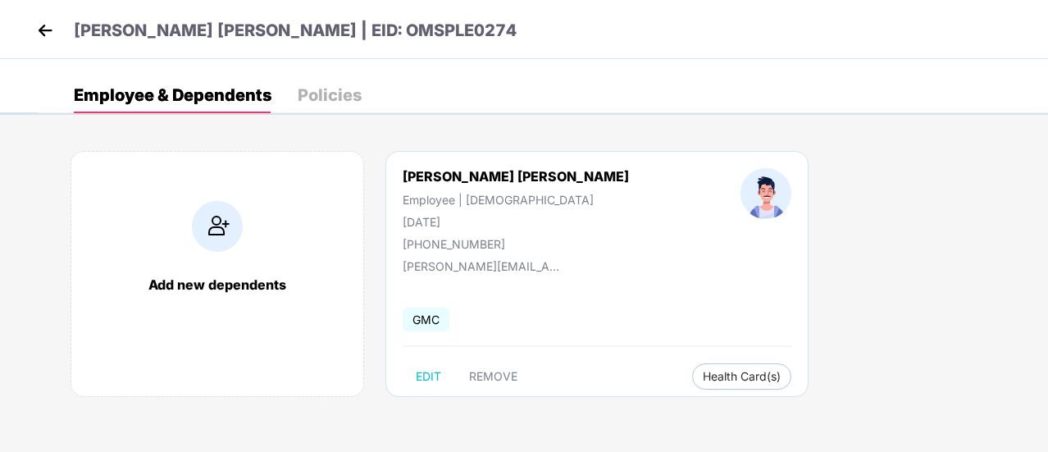
click at [435, 242] on div "[PHONE_NUMBER]" at bounding box center [515, 244] width 226 height 14
click at [421, 378] on span "EDIT" at bounding box center [428, 376] width 25 height 13
select select "****"
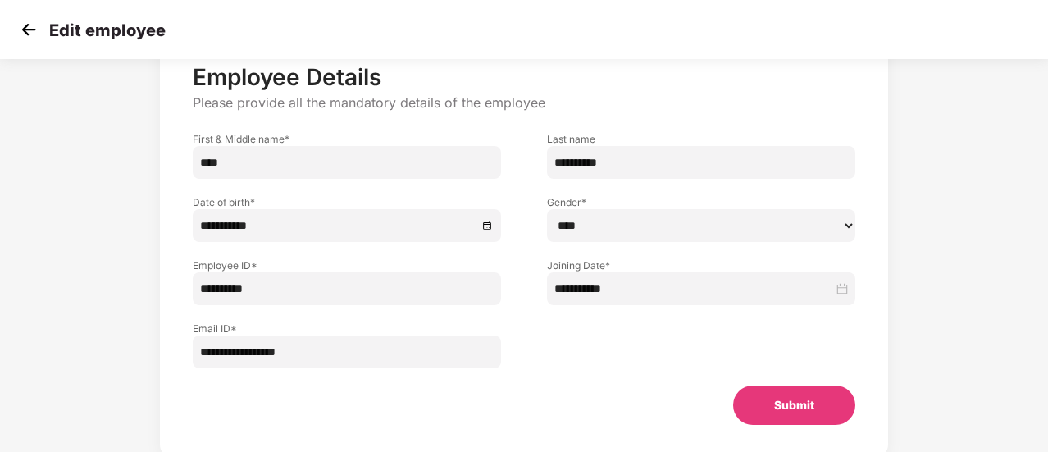
scroll to position [62, 0]
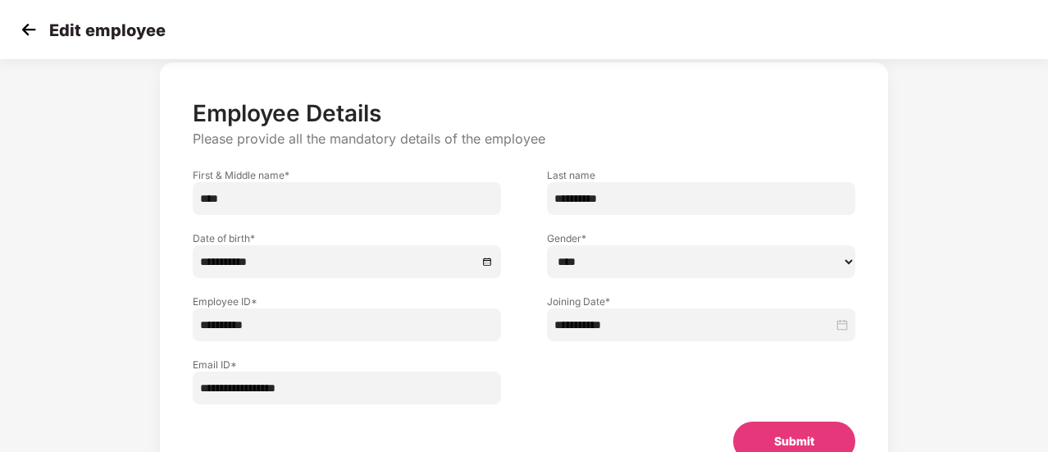
click at [20, 42] on img at bounding box center [28, 29] width 25 height 25
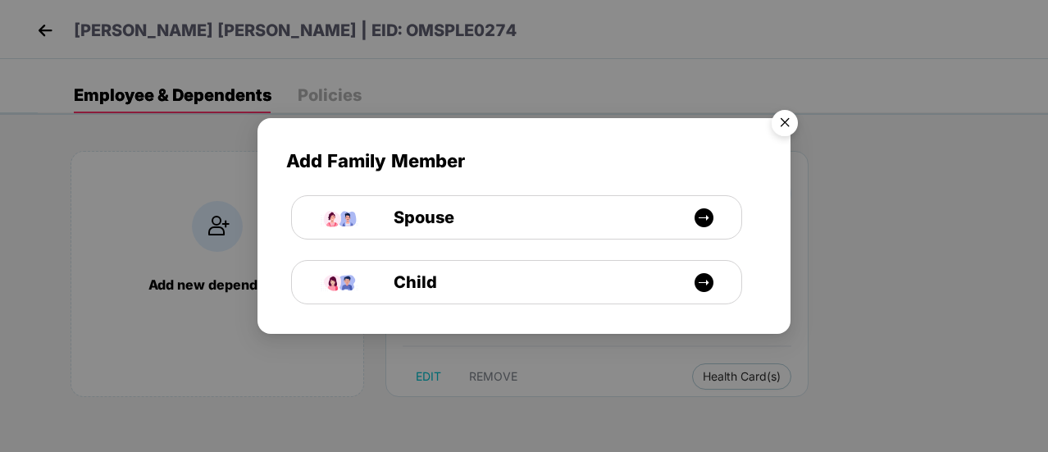
click at [789, 125] on img "Close" at bounding box center [785, 125] width 46 height 46
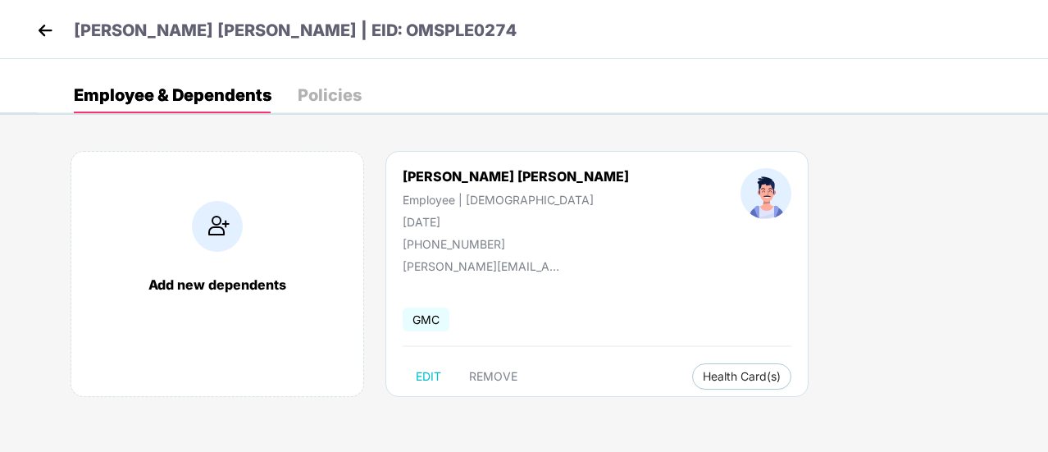
click at [30, 26] on div "[PERSON_NAME] [PERSON_NAME] | EID: OMSPLE0274" at bounding box center [524, 29] width 1048 height 59
click at [34, 26] on img at bounding box center [45, 30] width 25 height 25
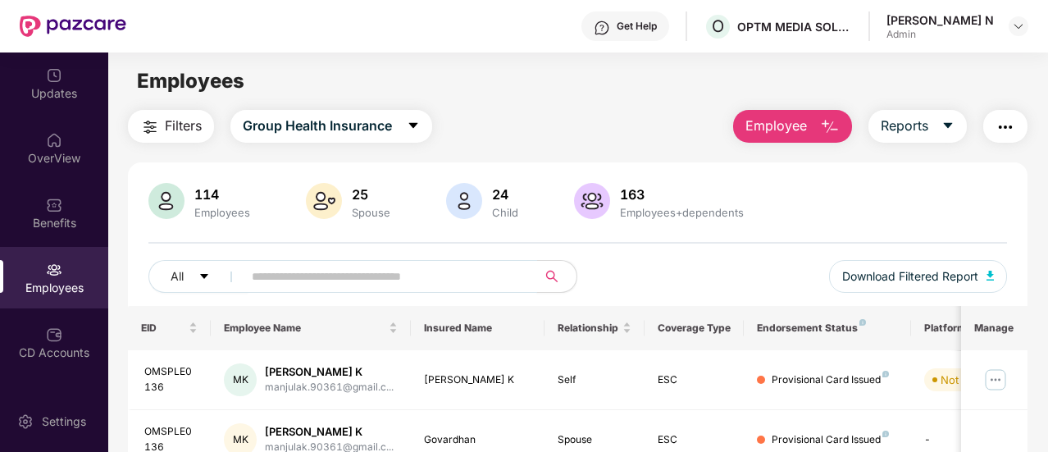
click at [321, 277] on input "text" at bounding box center [383, 276] width 263 height 25
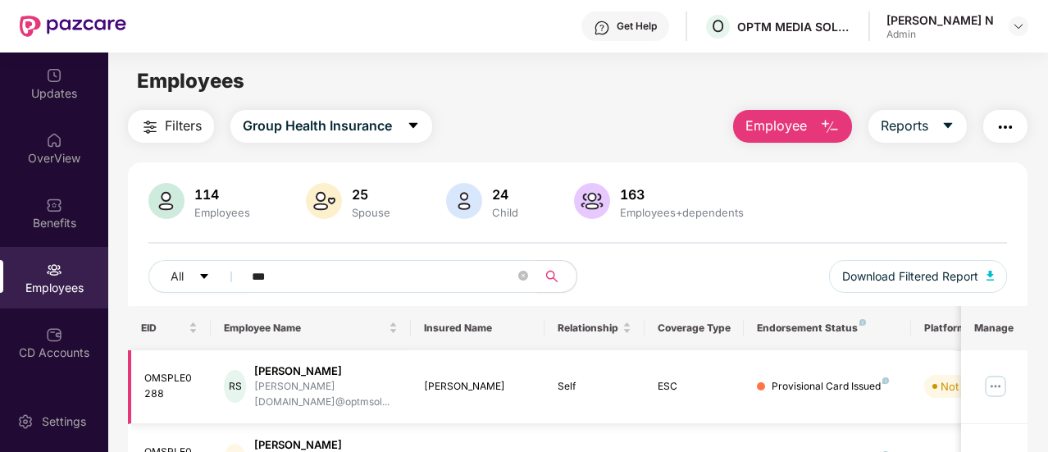
scroll to position [82, 0]
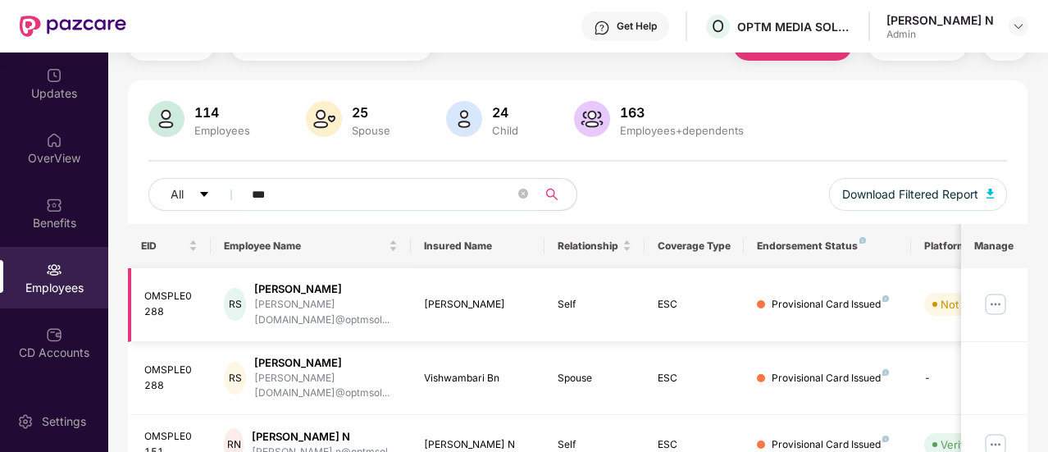
type input "***"
click at [1001, 298] on img at bounding box center [995, 304] width 26 height 26
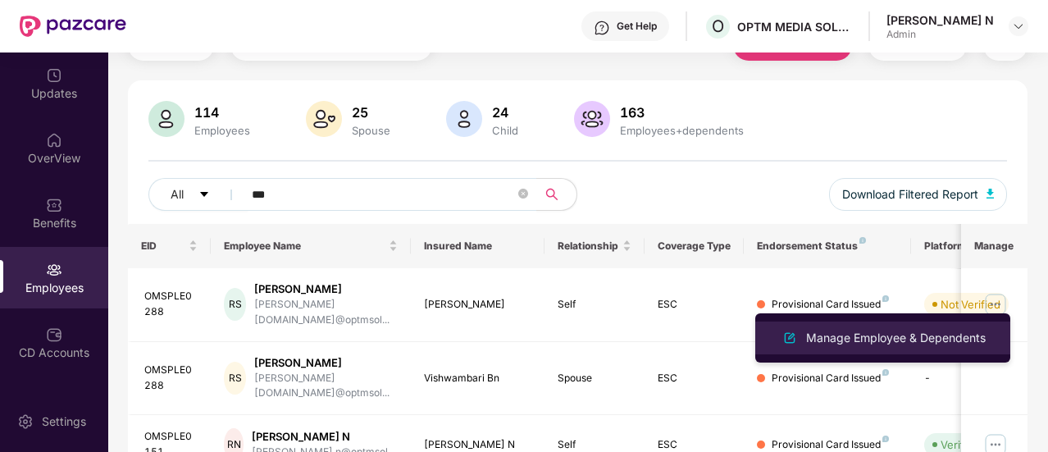
click at [951, 343] on div "Manage Employee & Dependents" at bounding box center [895, 338] width 186 height 18
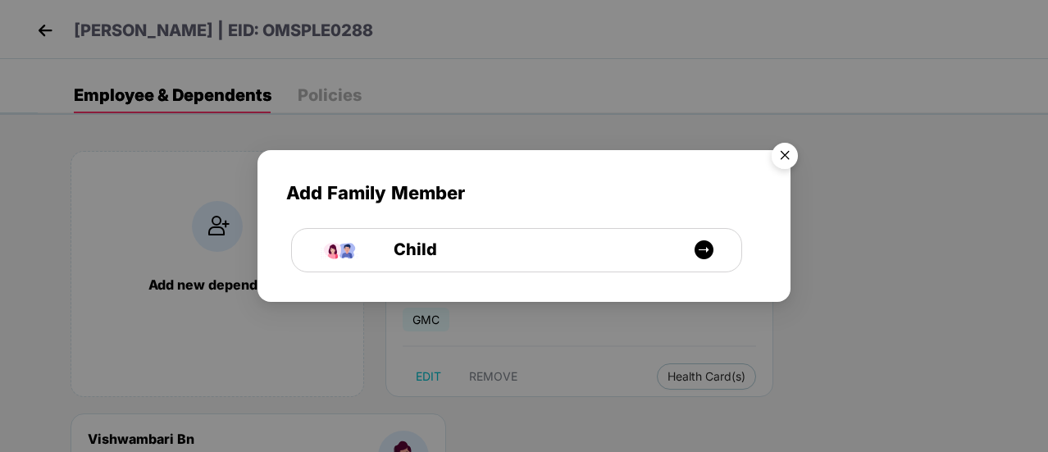
click at [792, 161] on img "Close" at bounding box center [785, 158] width 46 height 46
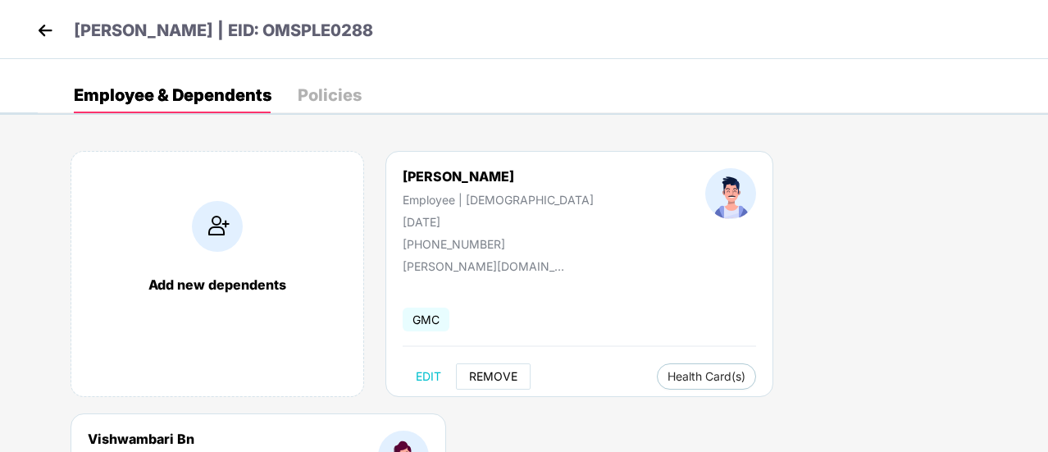
click at [500, 378] on span "REMOVE" at bounding box center [493, 376] width 48 height 13
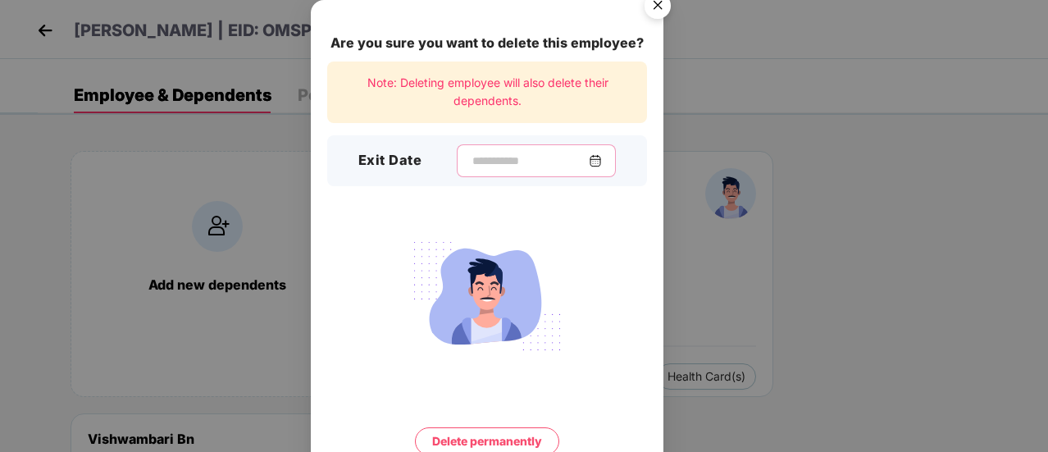
click at [497, 157] on input at bounding box center [530, 160] width 118 height 17
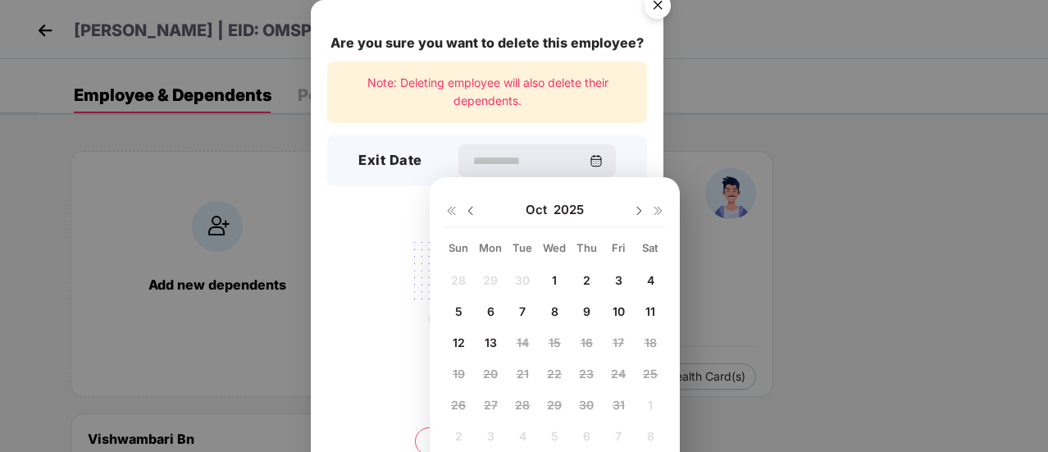
click at [513, 306] on div "7" at bounding box center [522, 310] width 25 height 25
type input "**********"
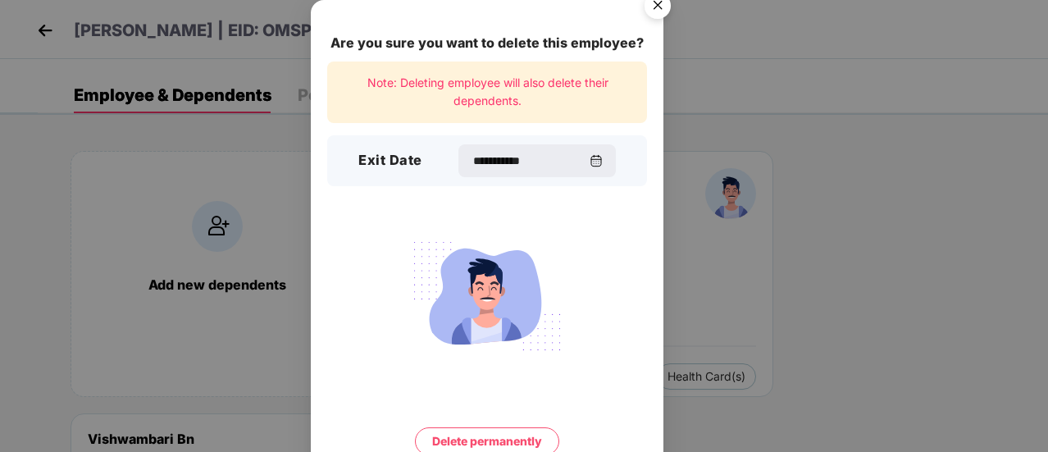
scroll to position [70, 0]
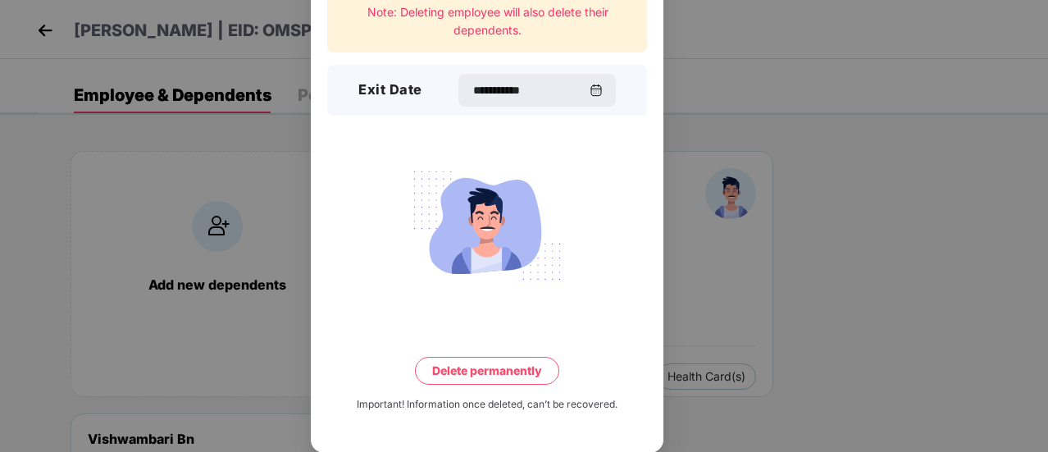
click at [504, 377] on button "Delete permanently" at bounding box center [487, 371] width 144 height 28
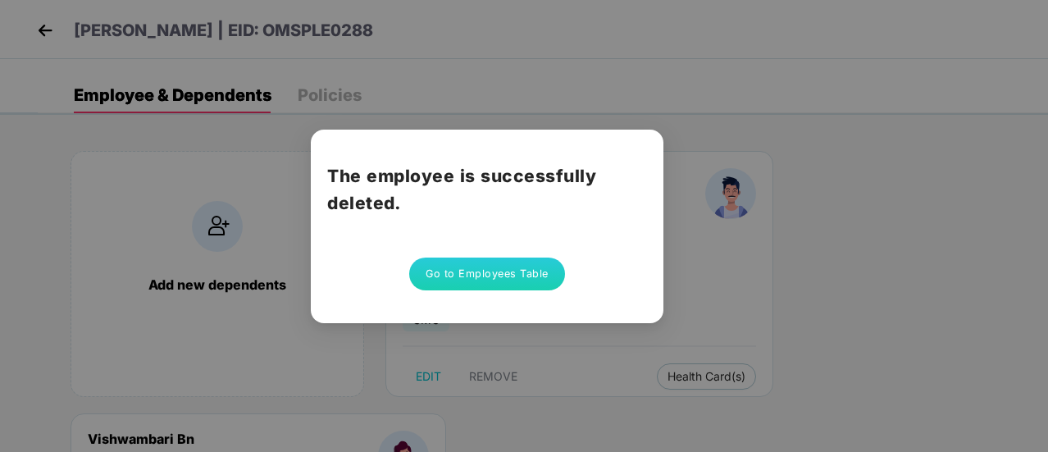
click at [497, 269] on button "Go to Employees Table" at bounding box center [487, 273] width 156 height 33
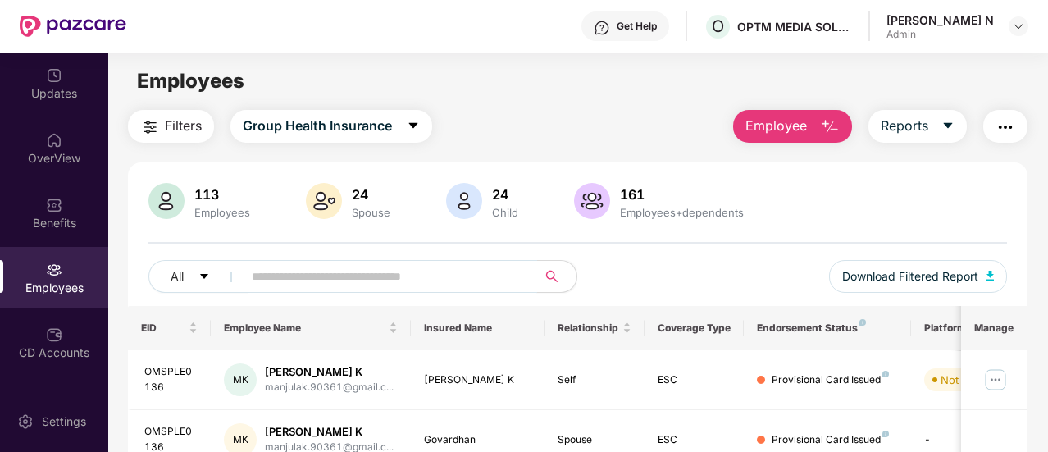
click at [300, 275] on input "text" at bounding box center [383, 276] width 263 height 25
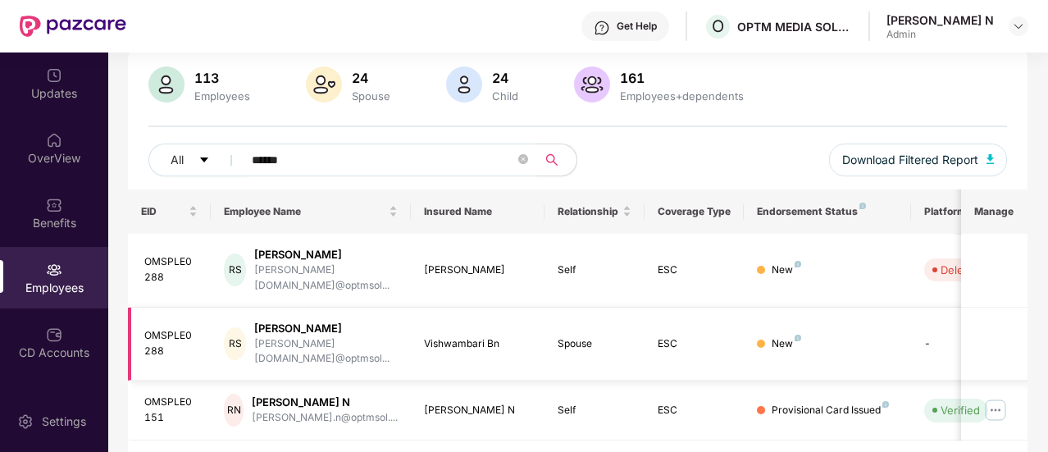
scroll to position [134, 0]
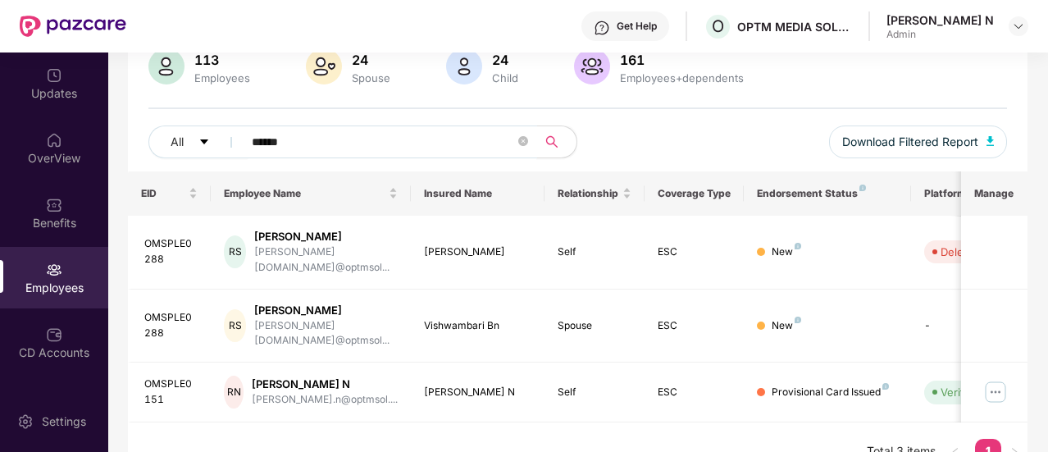
click at [318, 147] on input "******" at bounding box center [383, 142] width 263 height 25
type input "*"
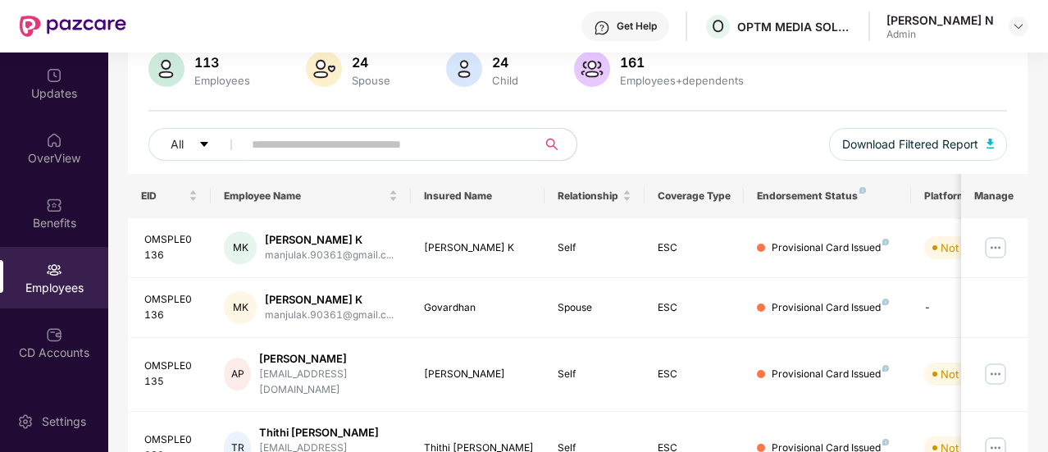
scroll to position [0, 0]
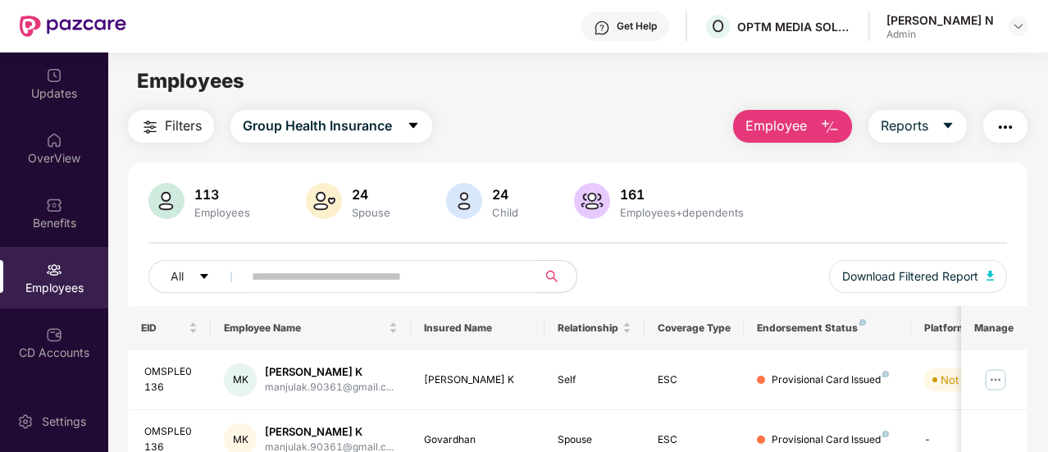
click at [325, 279] on input "text" at bounding box center [383, 276] width 263 height 25
type input "********"
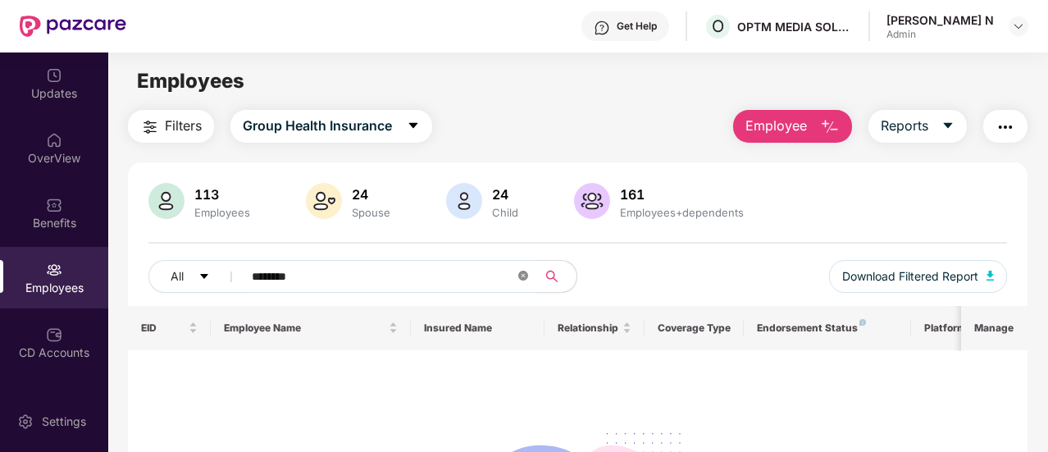
click at [527, 280] on icon "close-circle" at bounding box center [523, 276] width 10 height 10
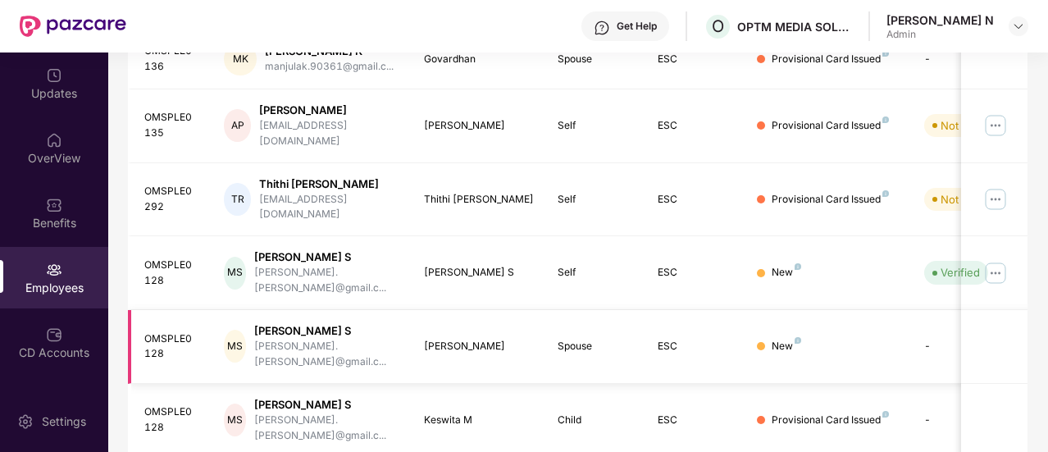
scroll to position [552, 0]
